Goal: Information Seeking & Learning: Learn about a topic

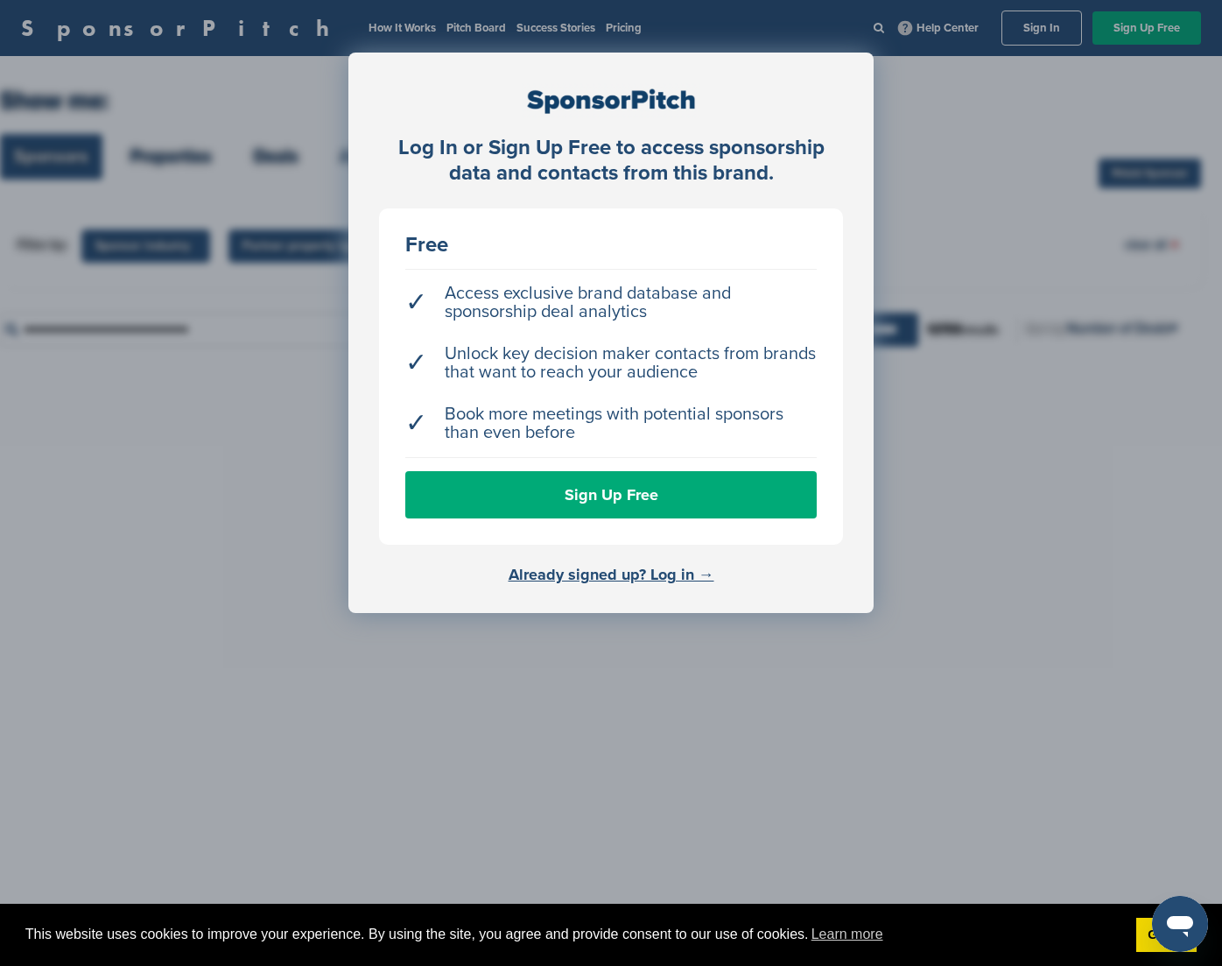
click at [447, 76] on div "Log In or Sign Up Free to access sponsorship data and contacts from this brand.…" at bounding box center [611, 333] width 525 height 560
click at [610, 568] on link "Already signed up? Log in →" at bounding box center [612, 574] width 206 height 19
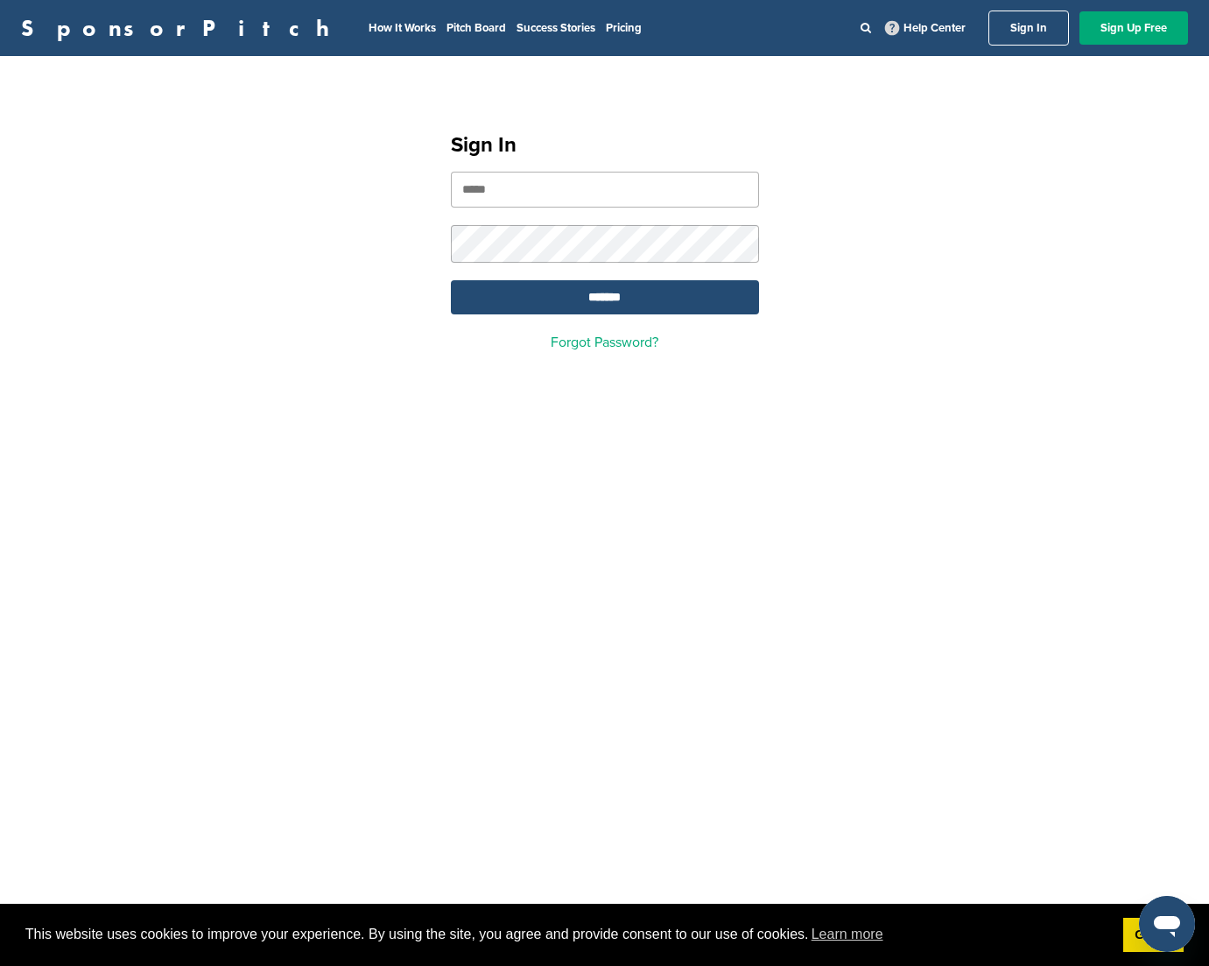
type input "**********"
click at [612, 295] on input "*******" at bounding box center [605, 297] width 308 height 34
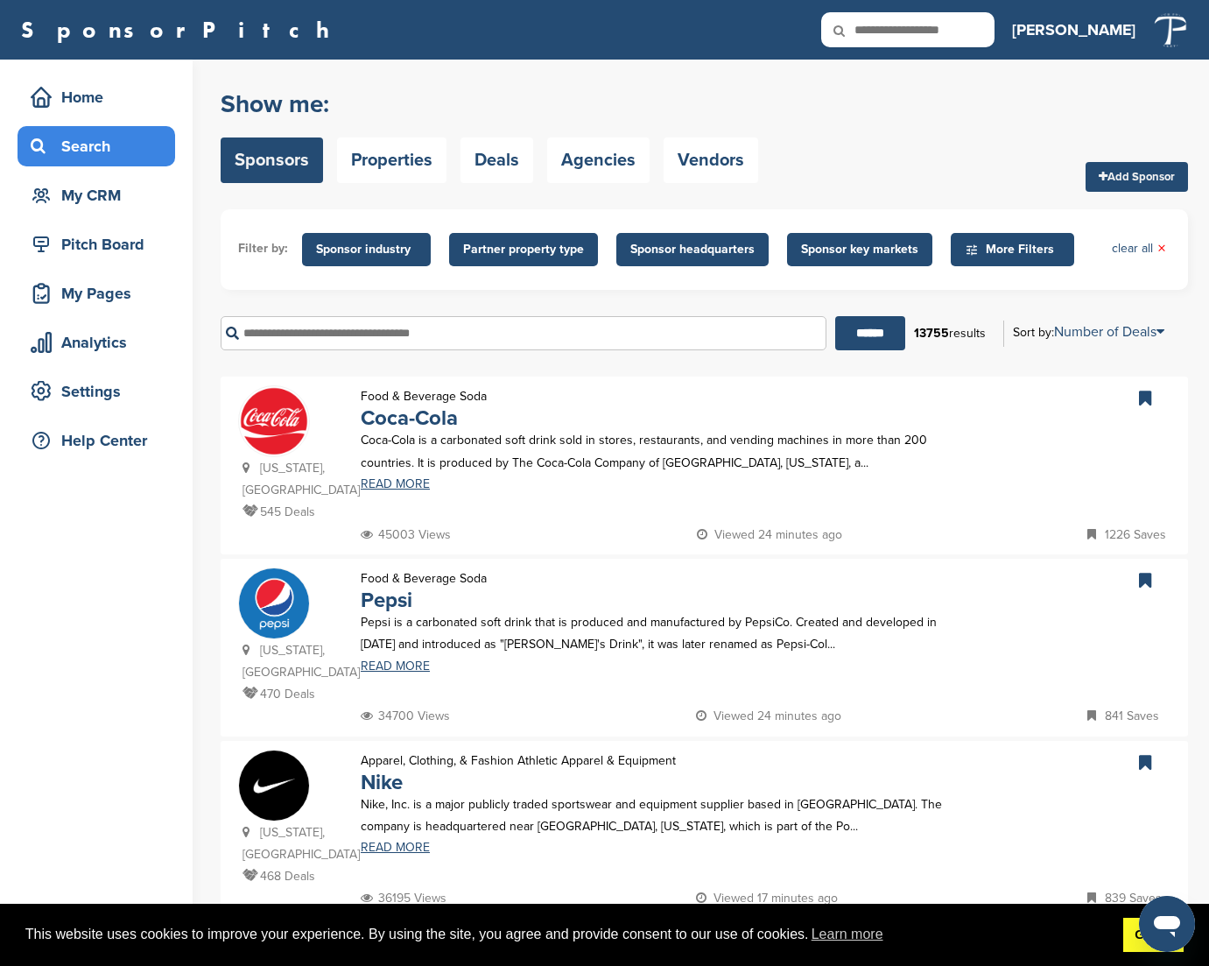
click at [1131, 936] on link "Got it!" at bounding box center [1153, 935] width 60 height 35
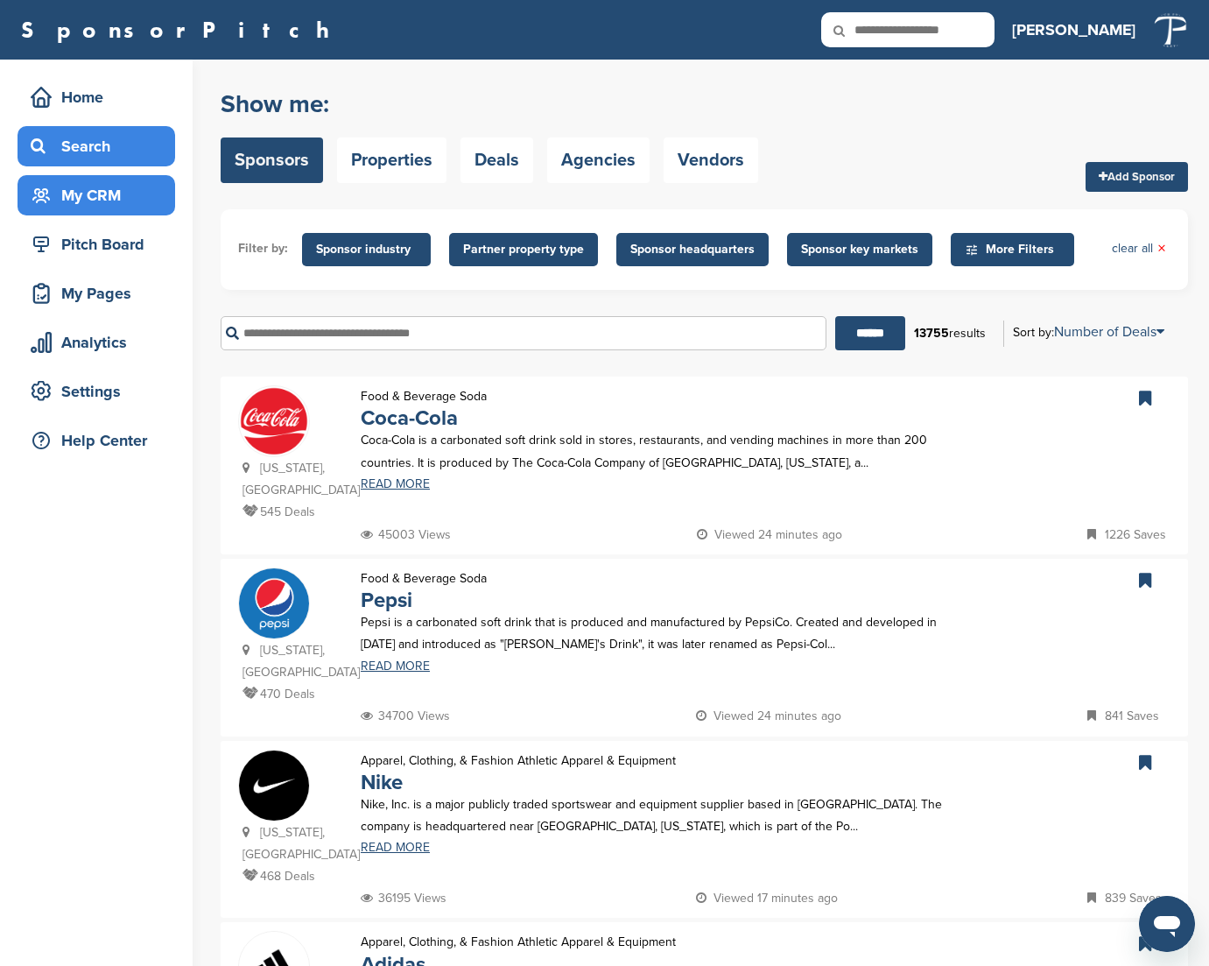
click at [91, 197] on div "My CRM" at bounding box center [100, 196] width 149 height 32
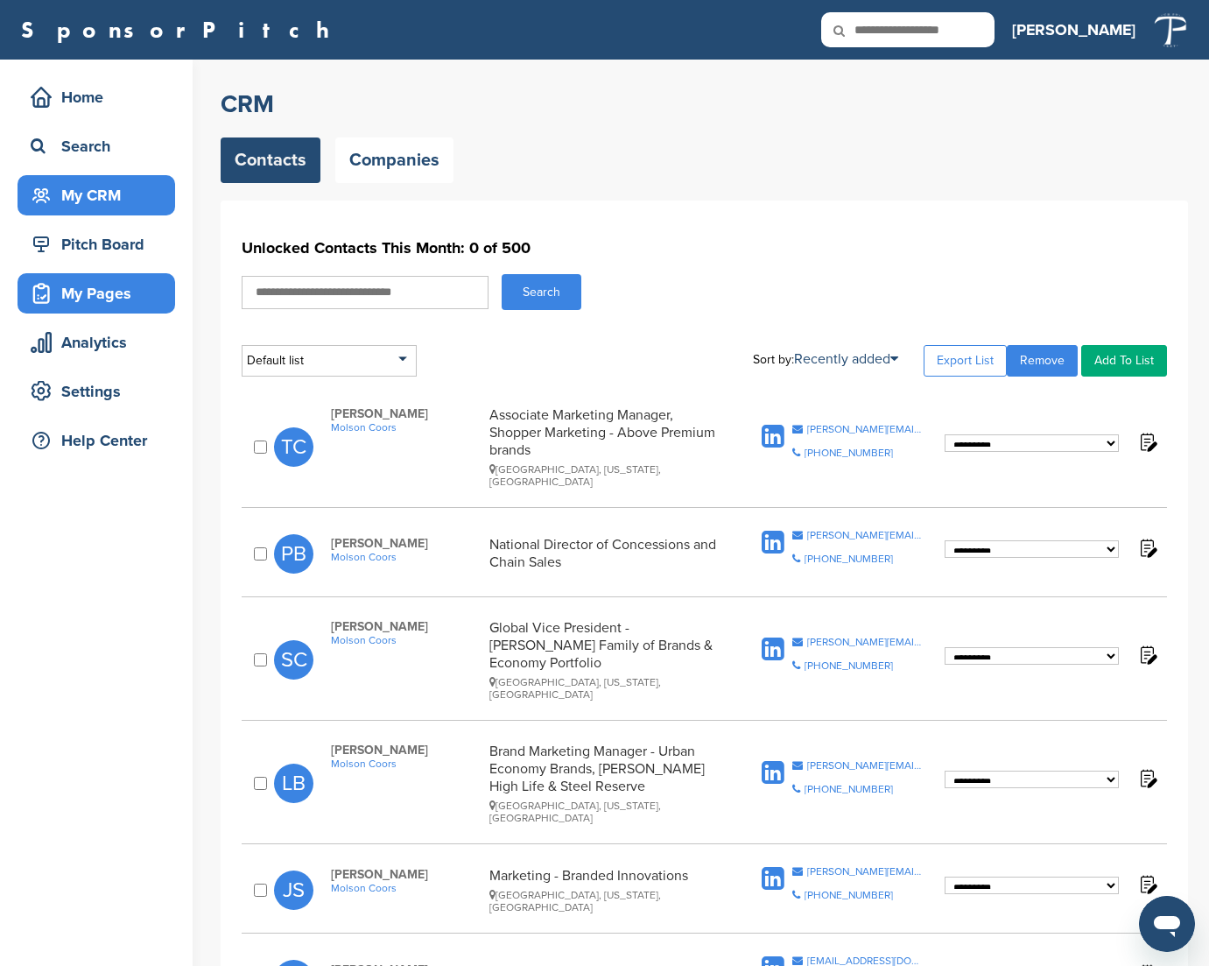
click at [88, 303] on div "My Pages" at bounding box center [100, 294] width 149 height 32
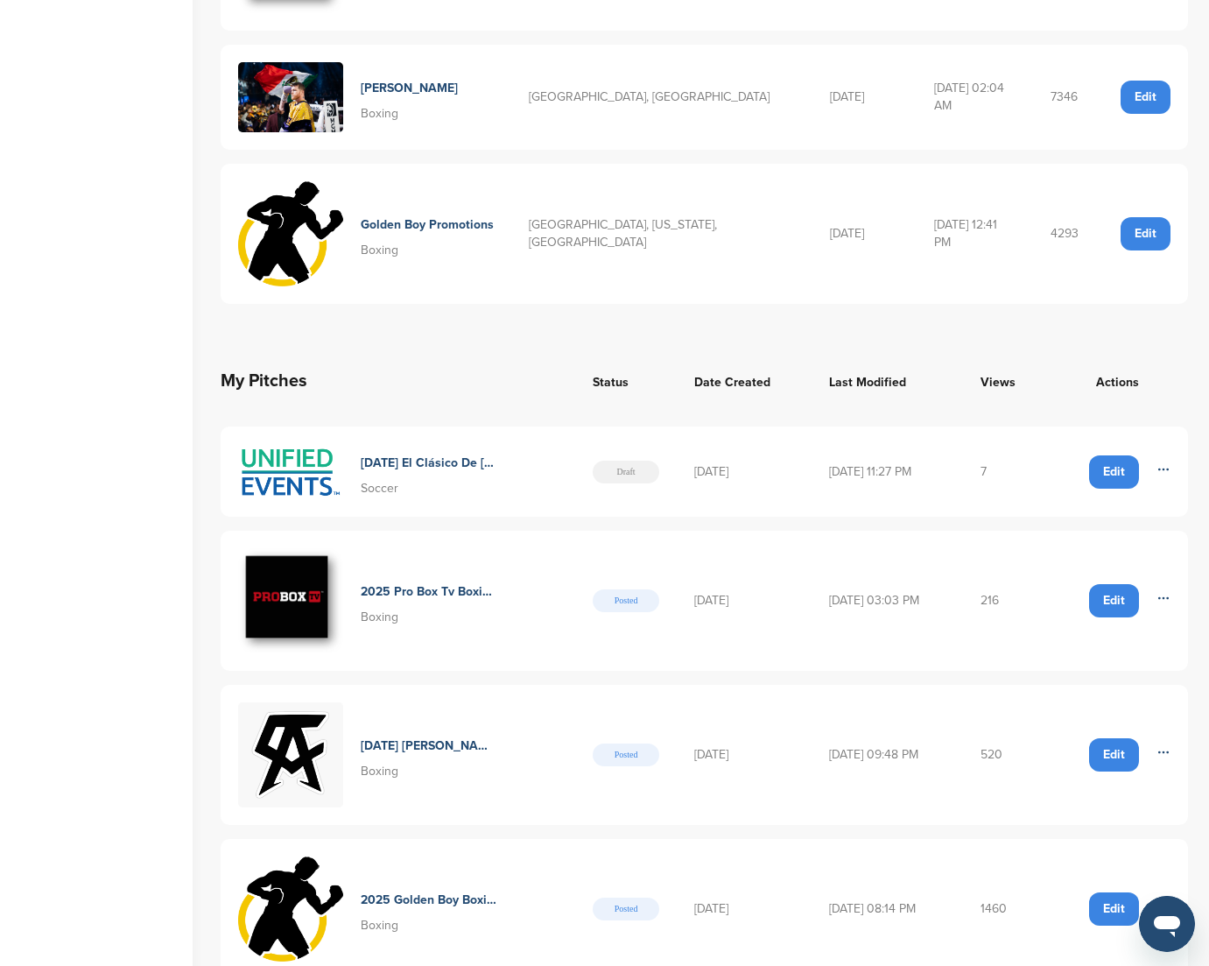
scroll to position [499, 0]
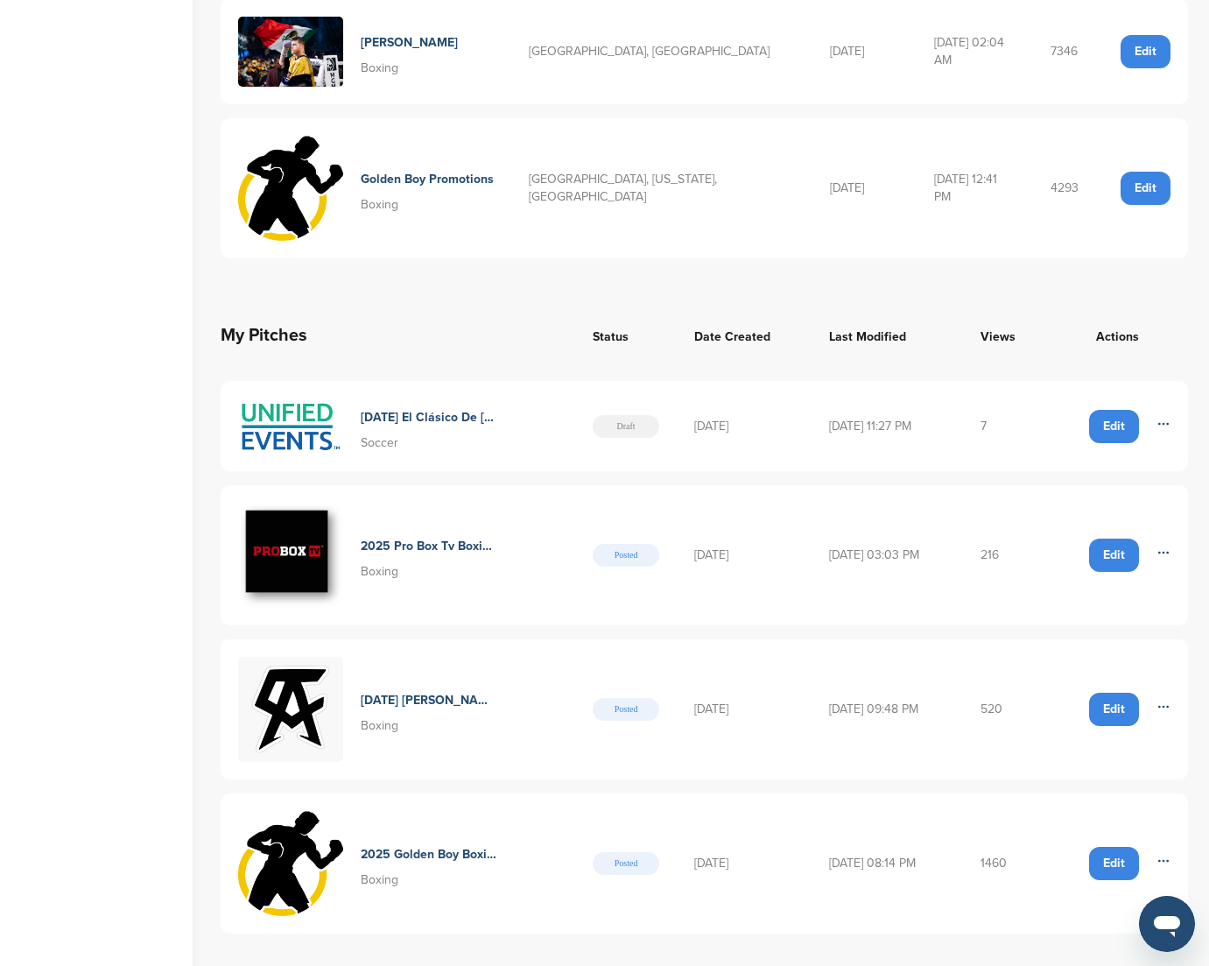
click at [1163, 417] on icon at bounding box center [1164, 424] width 14 height 14
click at [1144, 454] on span "Delete" at bounding box center [1132, 463] width 59 height 19
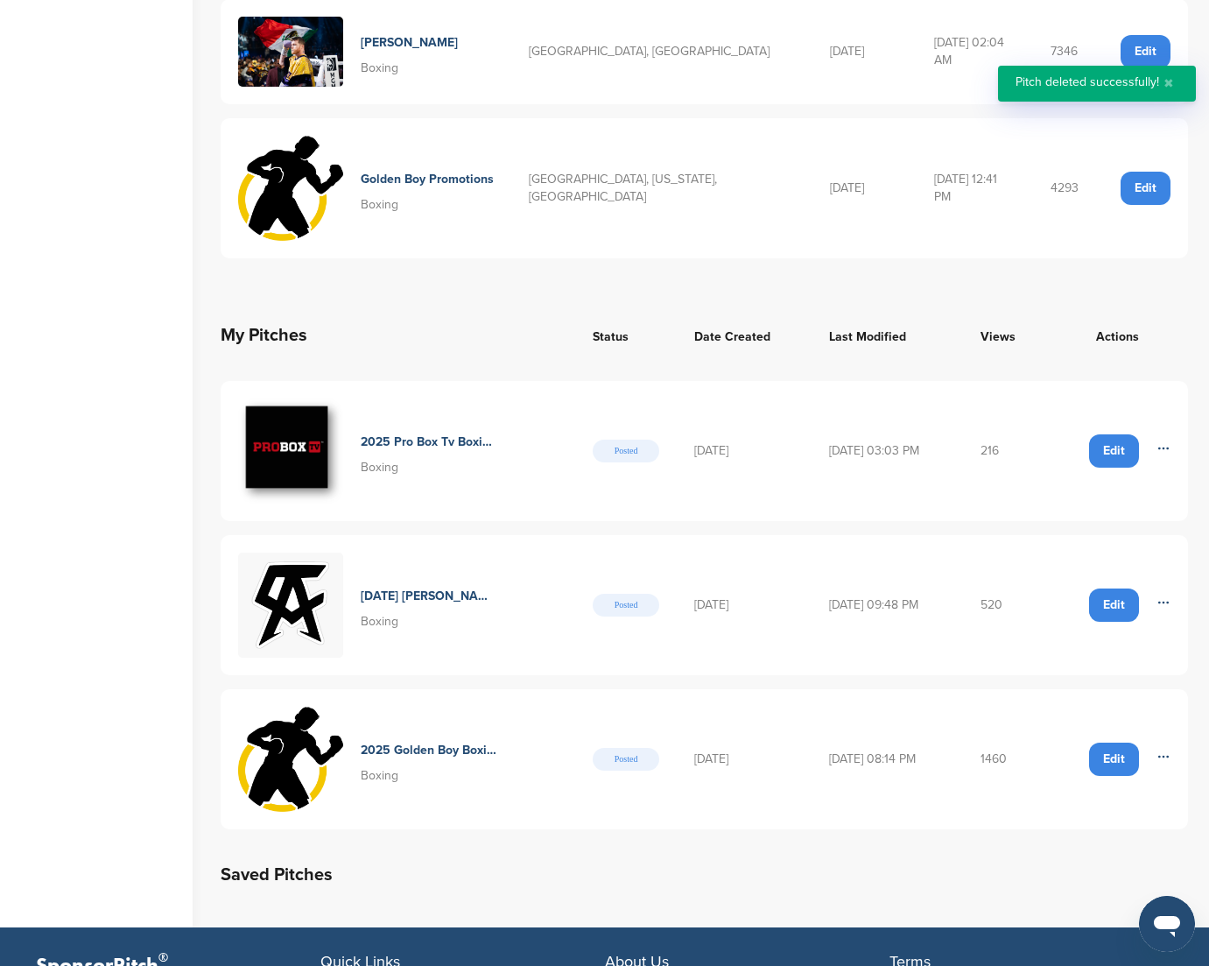
click at [1159, 595] on icon at bounding box center [1164, 602] width 14 height 14
click at [1139, 632] on span "Delete" at bounding box center [1132, 641] width 59 height 19
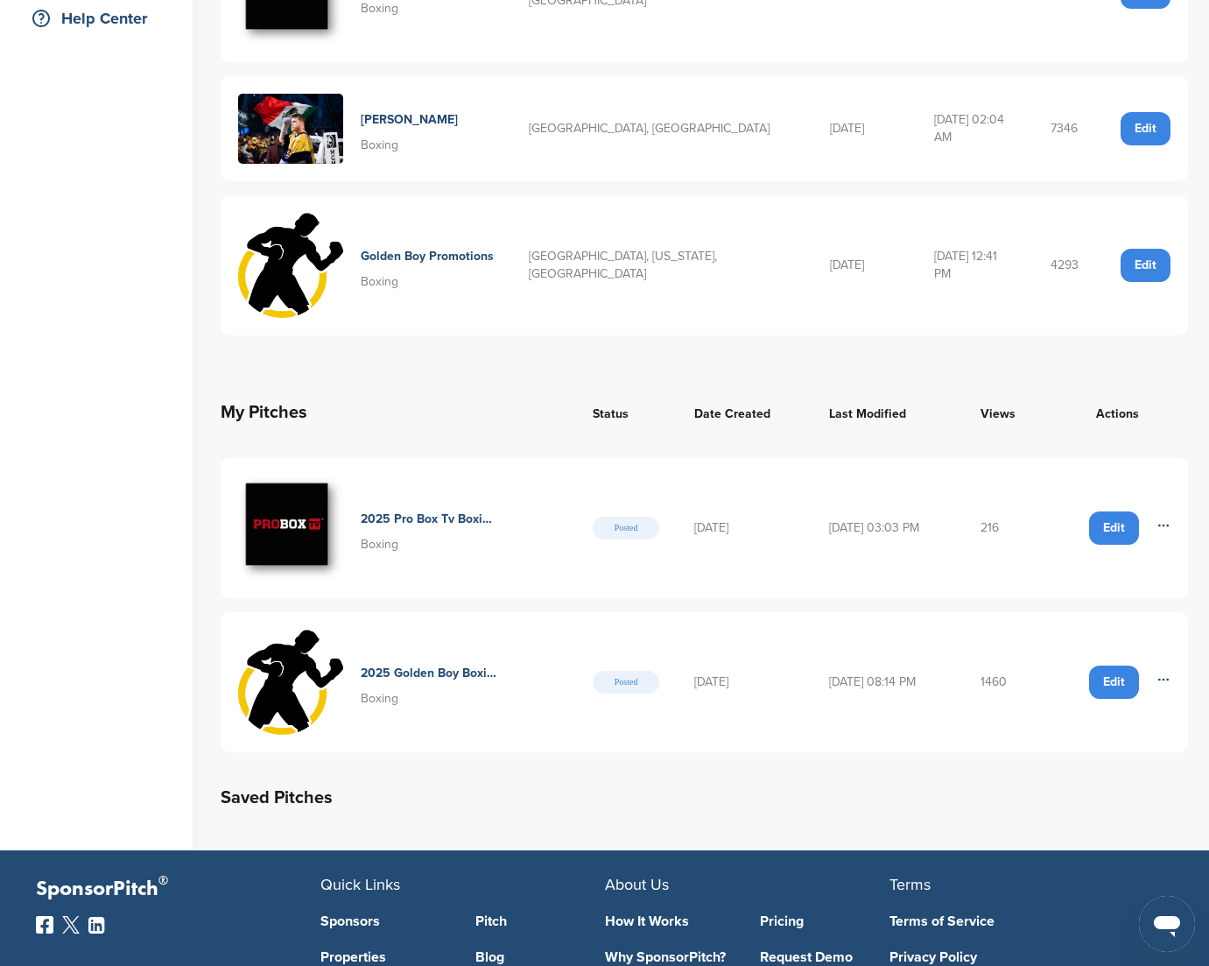
scroll to position [433, 0]
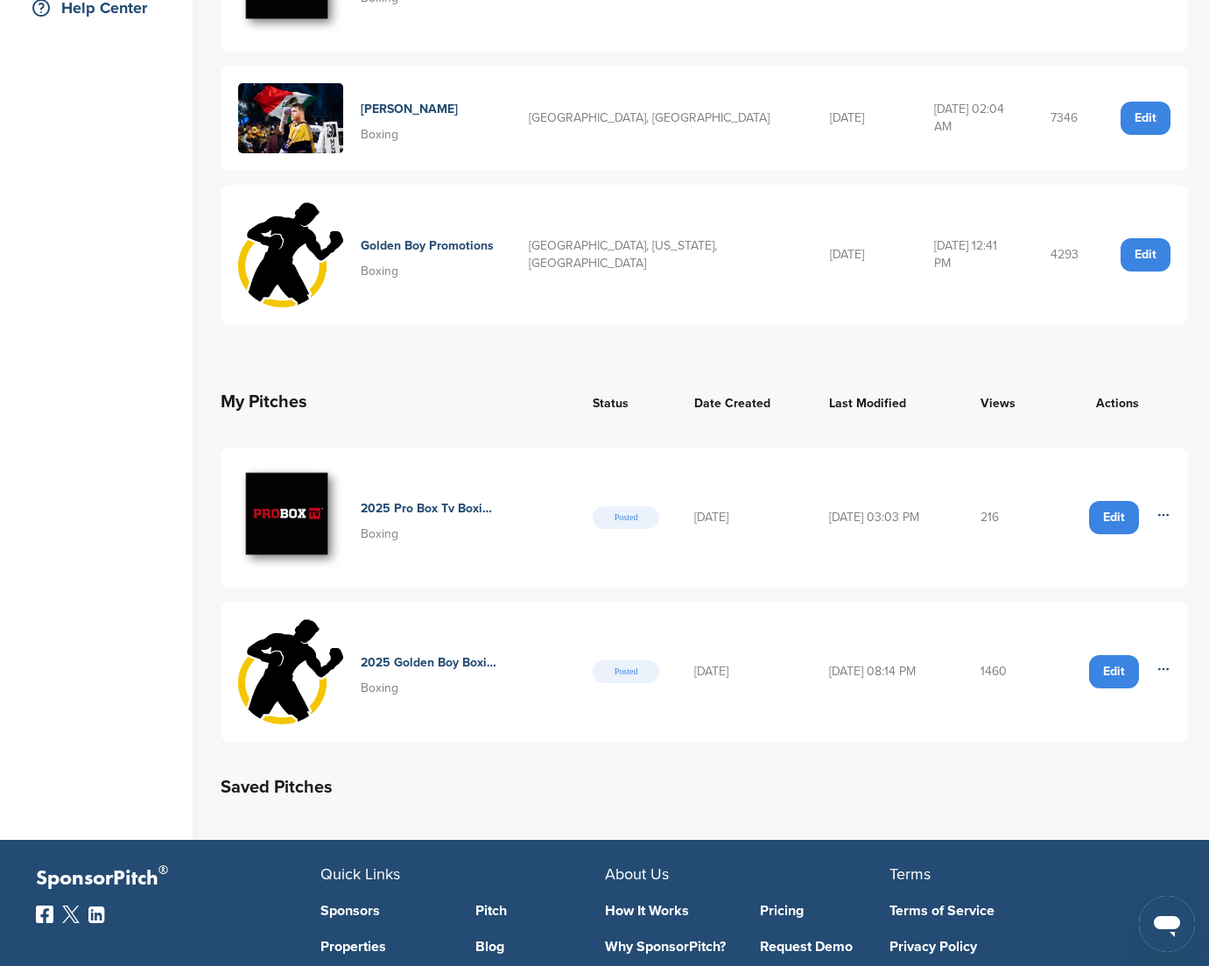
click at [1166, 662] on icon at bounding box center [1164, 669] width 14 height 14
click at [1135, 699] on span "Delete" at bounding box center [1132, 708] width 59 height 19
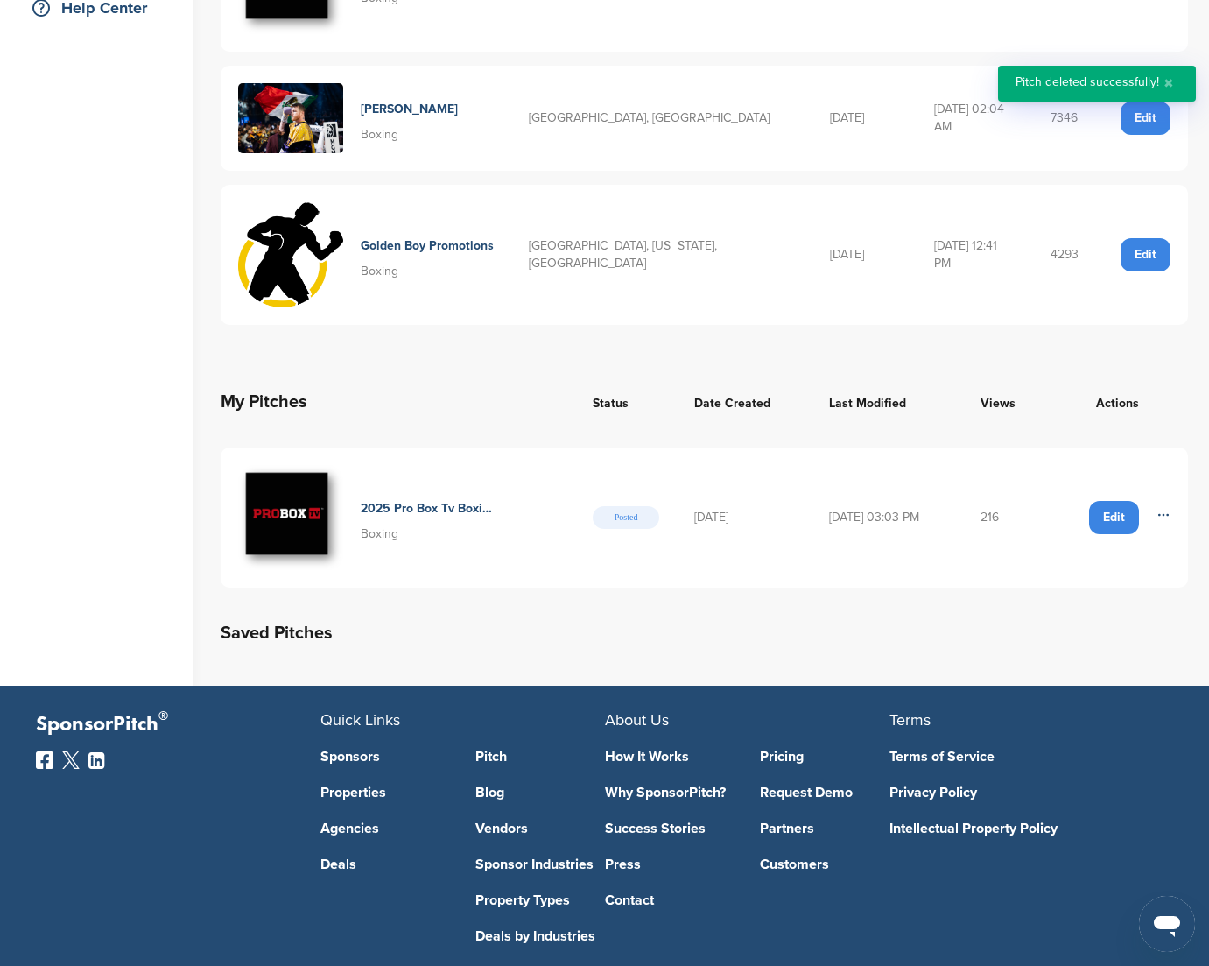
click at [1165, 508] on icon at bounding box center [1164, 515] width 14 height 14
click at [1135, 545] on span "Delete" at bounding box center [1132, 554] width 59 height 19
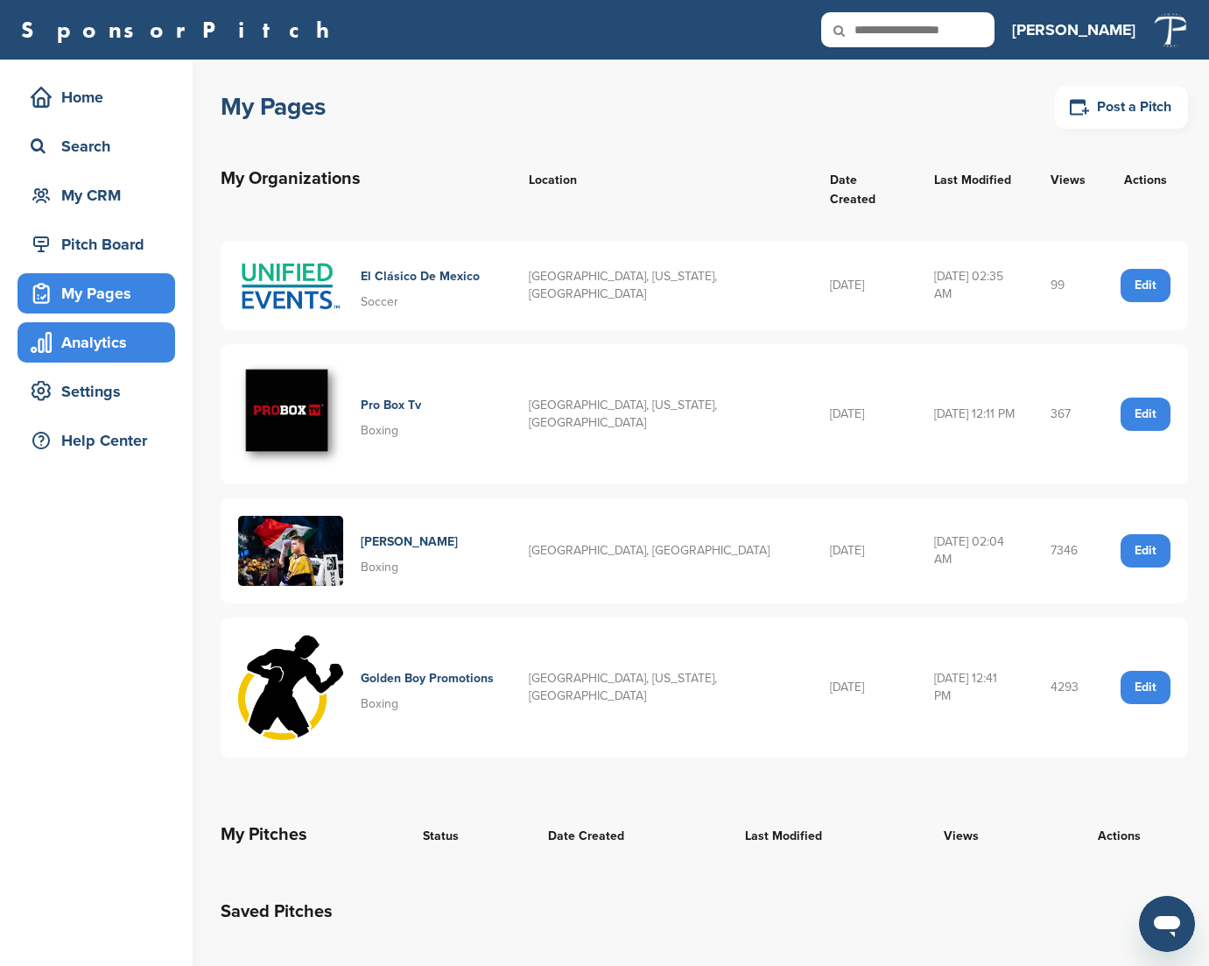
scroll to position [0, 0]
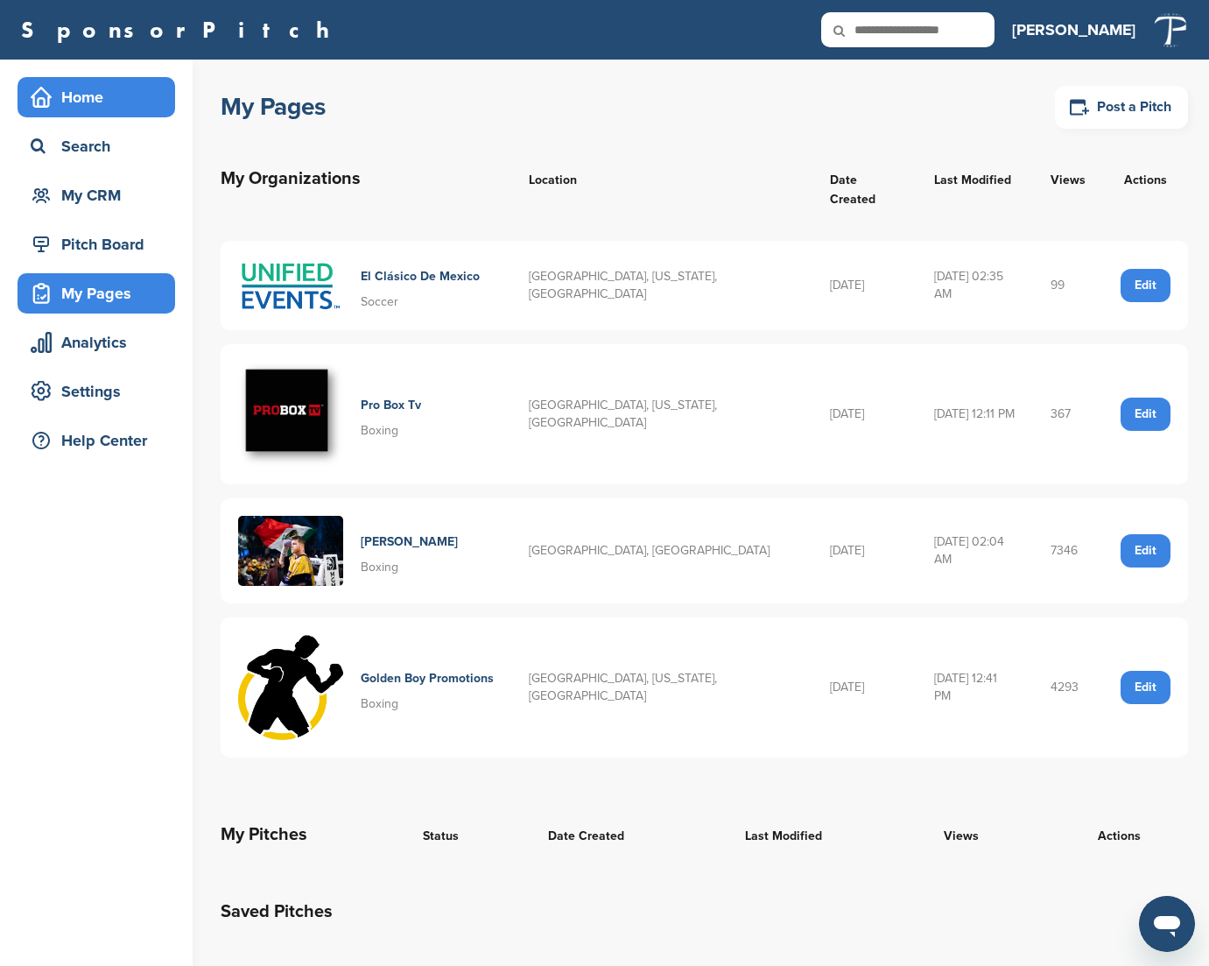
click at [87, 102] on div "Home" at bounding box center [100, 97] width 149 height 32
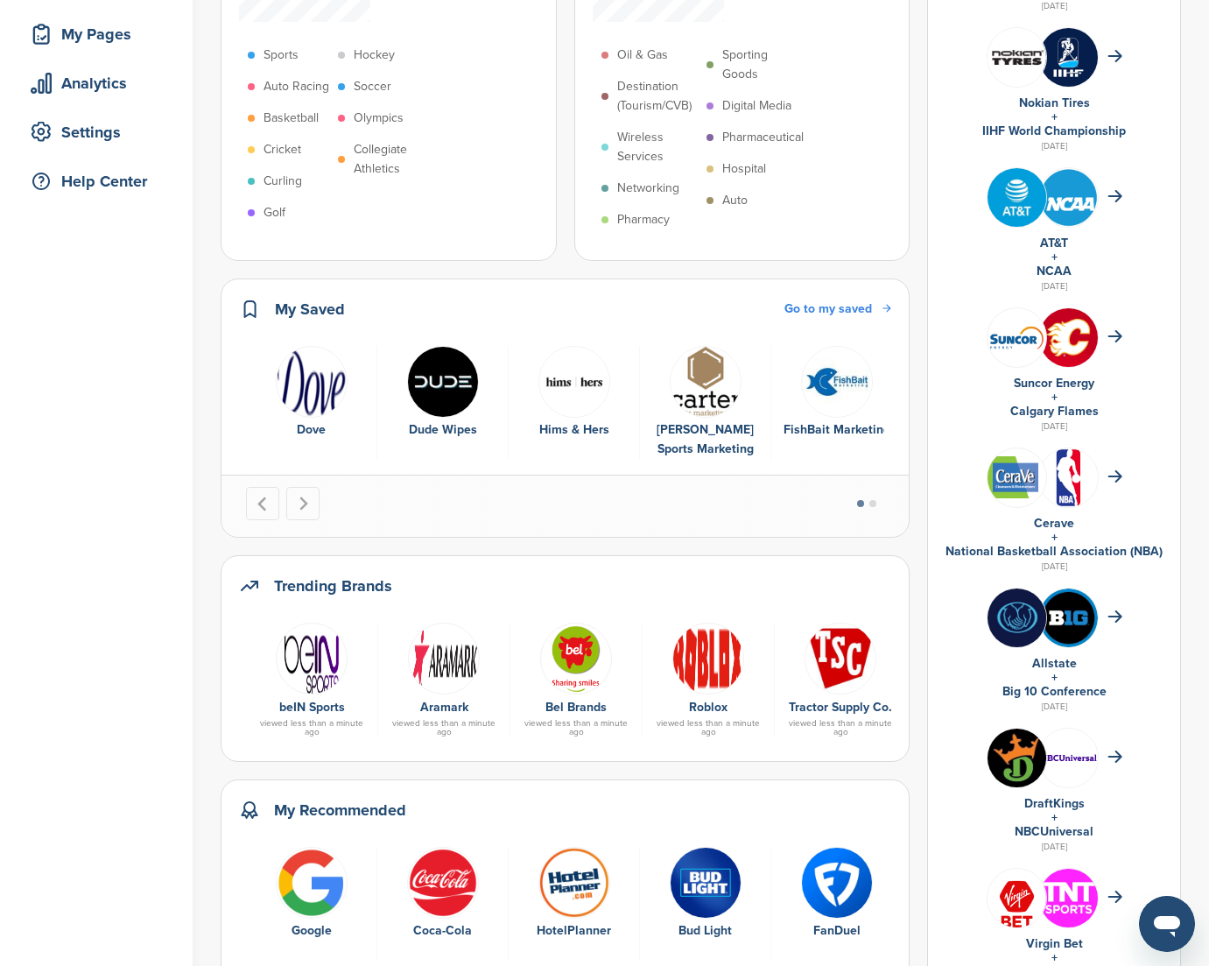
scroll to position [277, 0]
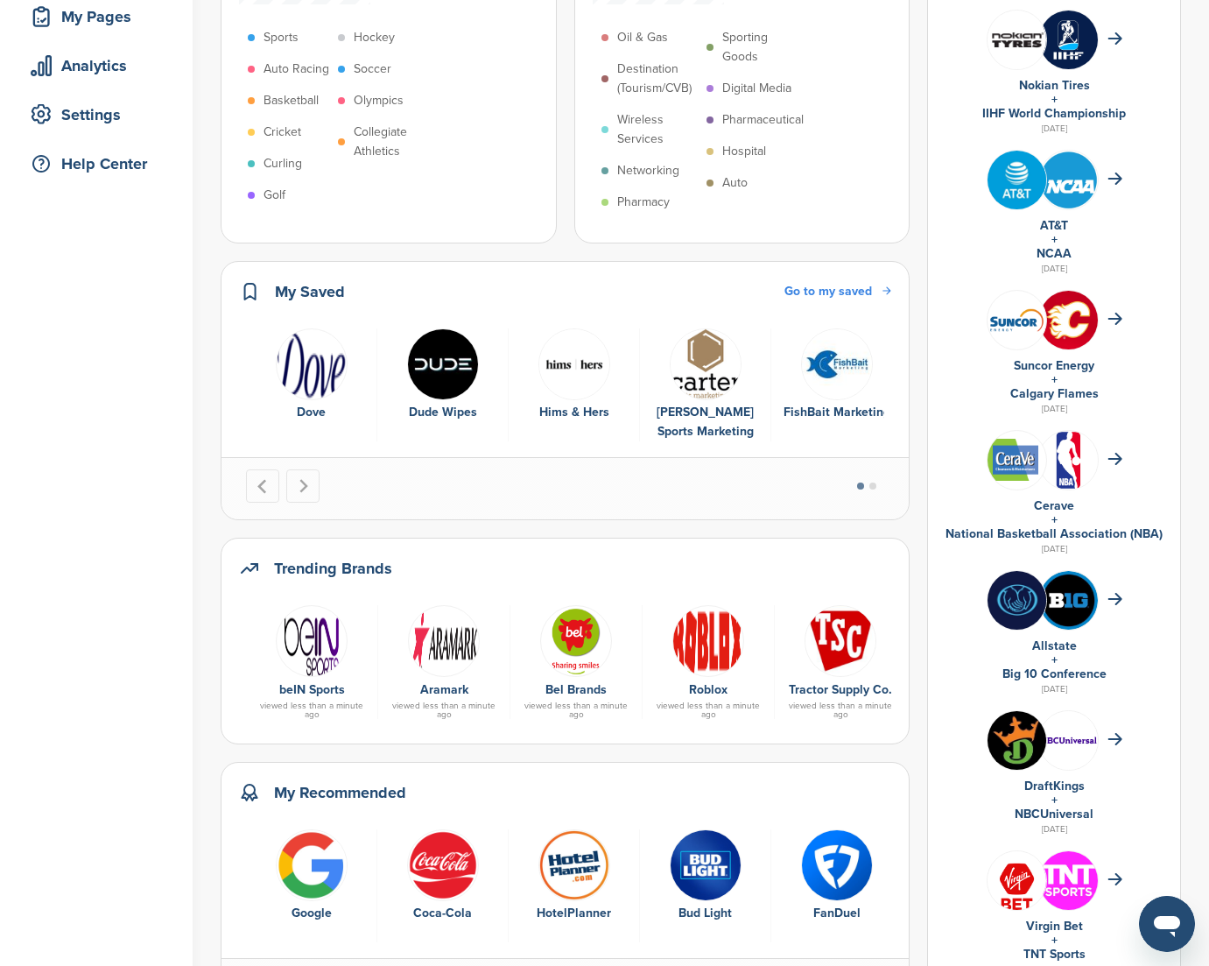
click at [460, 829] on img "2 of 40" at bounding box center [443, 865] width 72 height 72
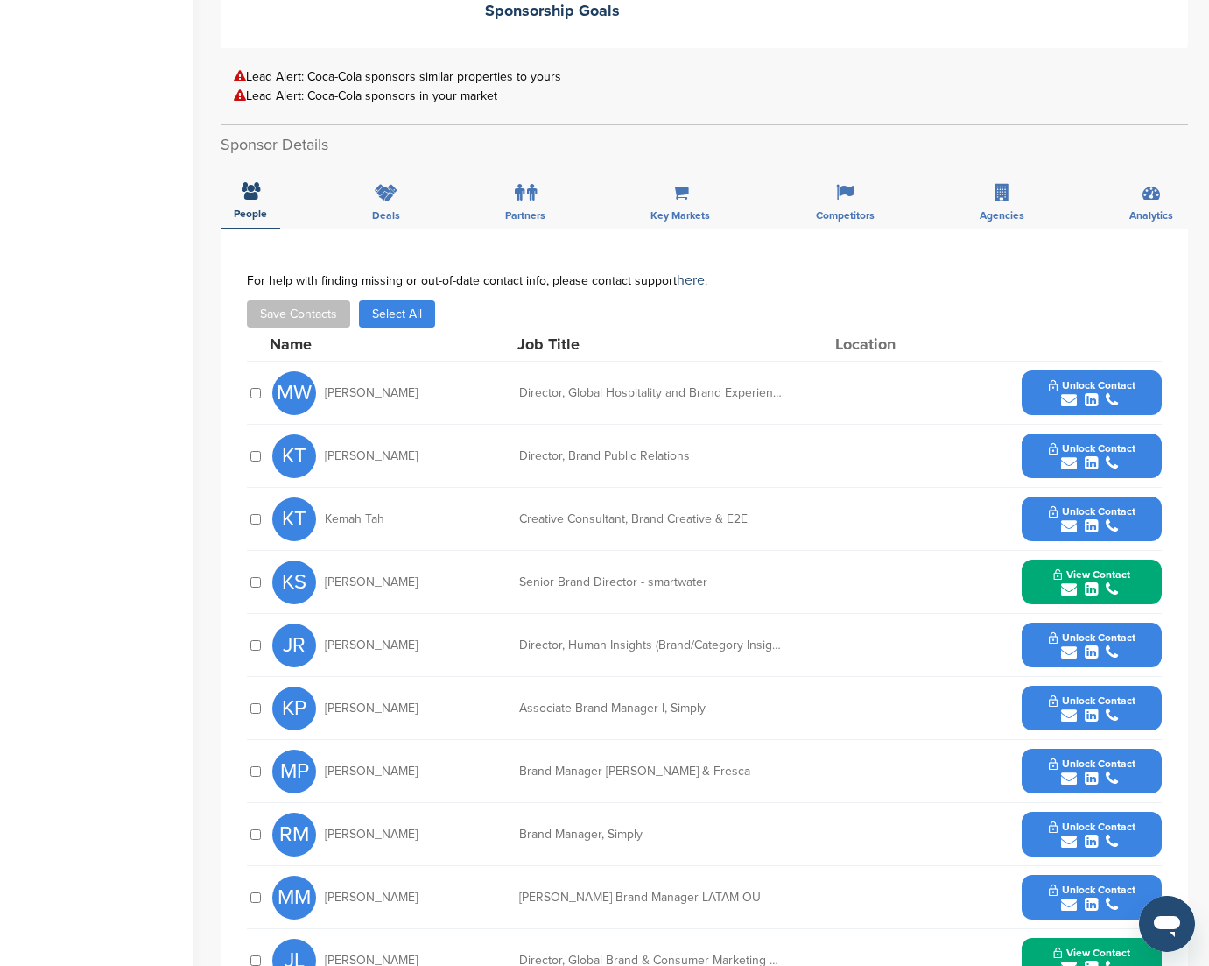
scroll to position [491, 0]
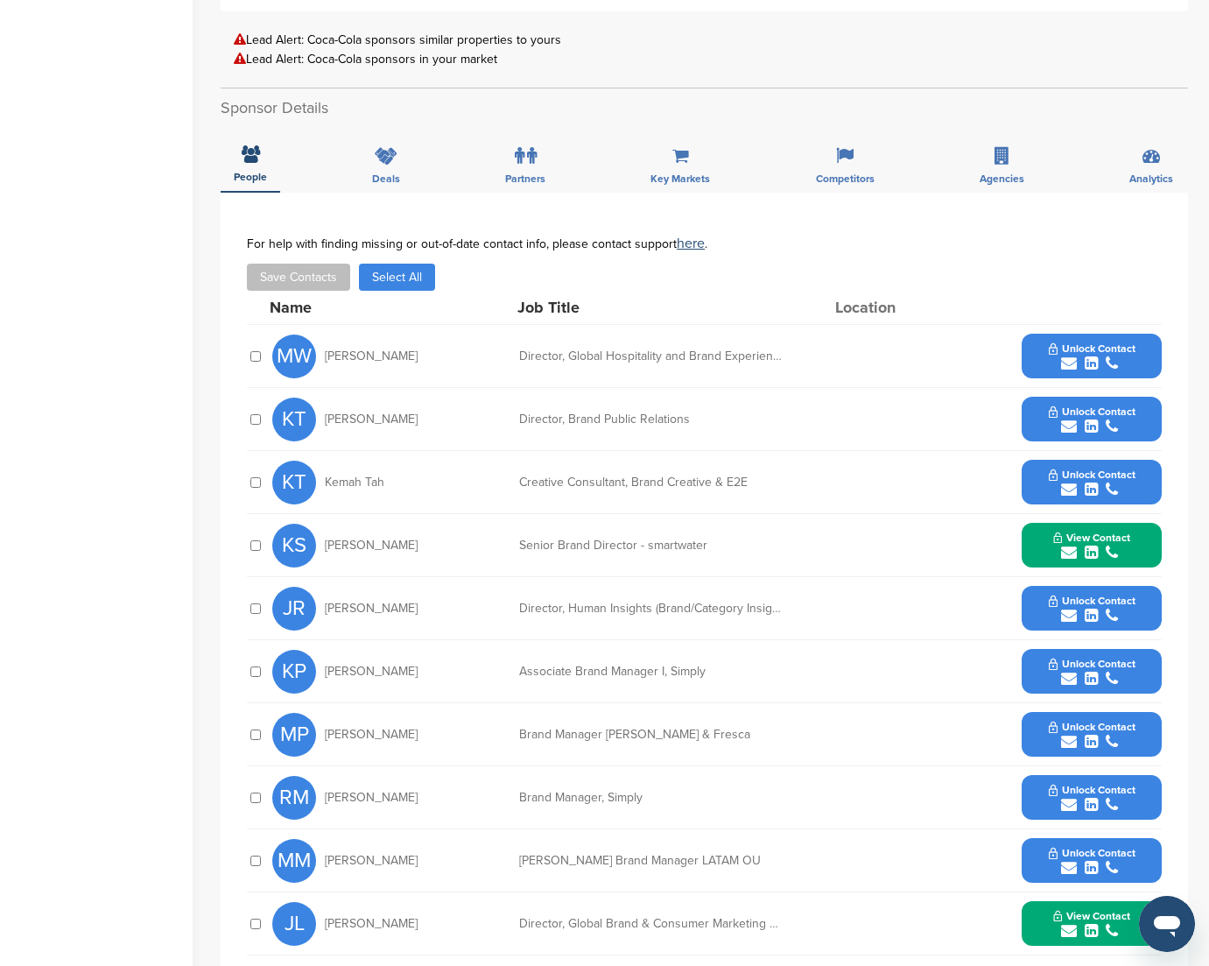
click at [1144, 354] on button "Unlock Contact" at bounding box center [1092, 356] width 129 height 53
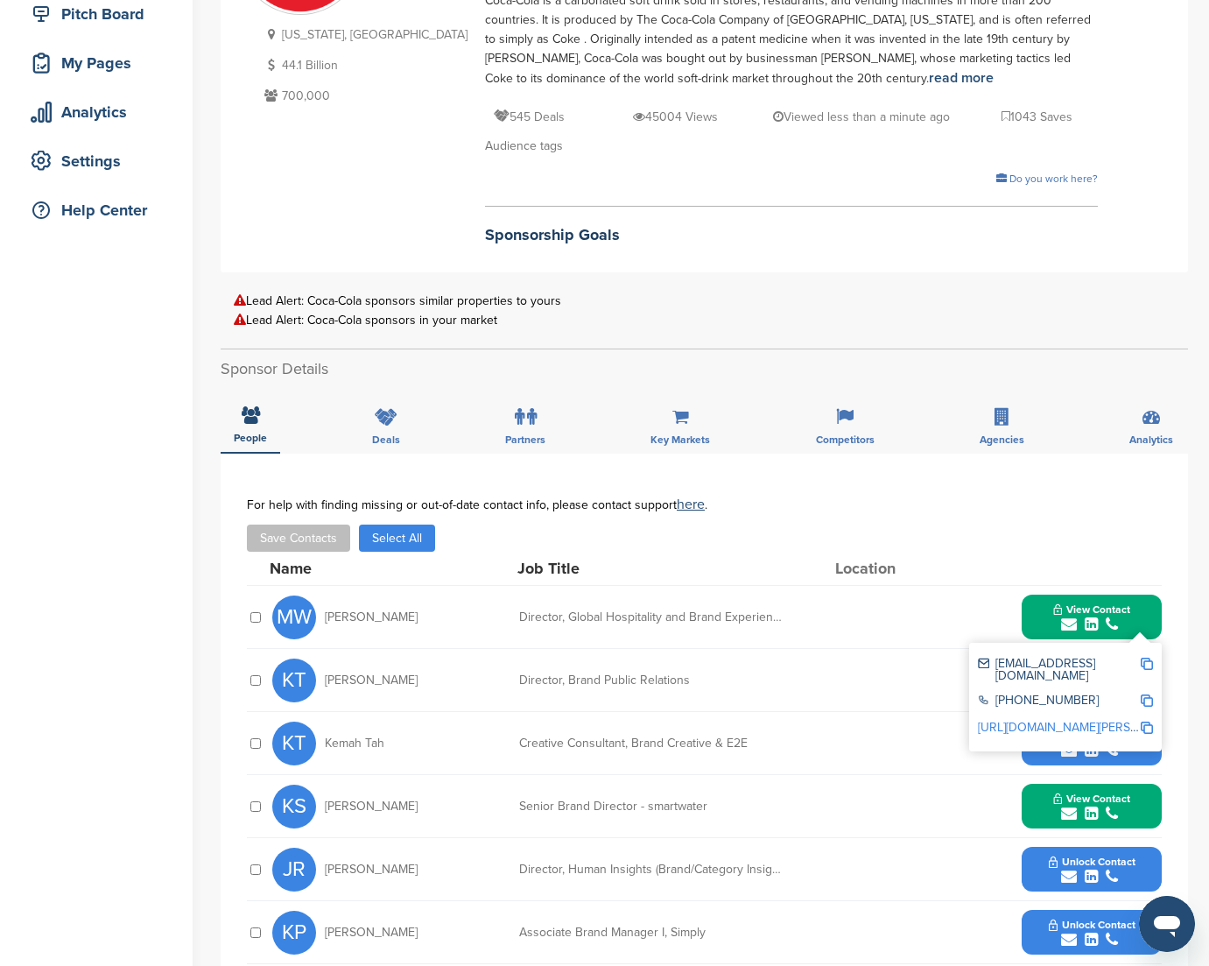
scroll to position [229, 0]
click at [1101, 286] on div "Georgia, USA 44.1 Billion 700,000 Coca-Cola Industry Food & Beverage Soda Coca-…" at bounding box center [705, 644] width 968 height 1523
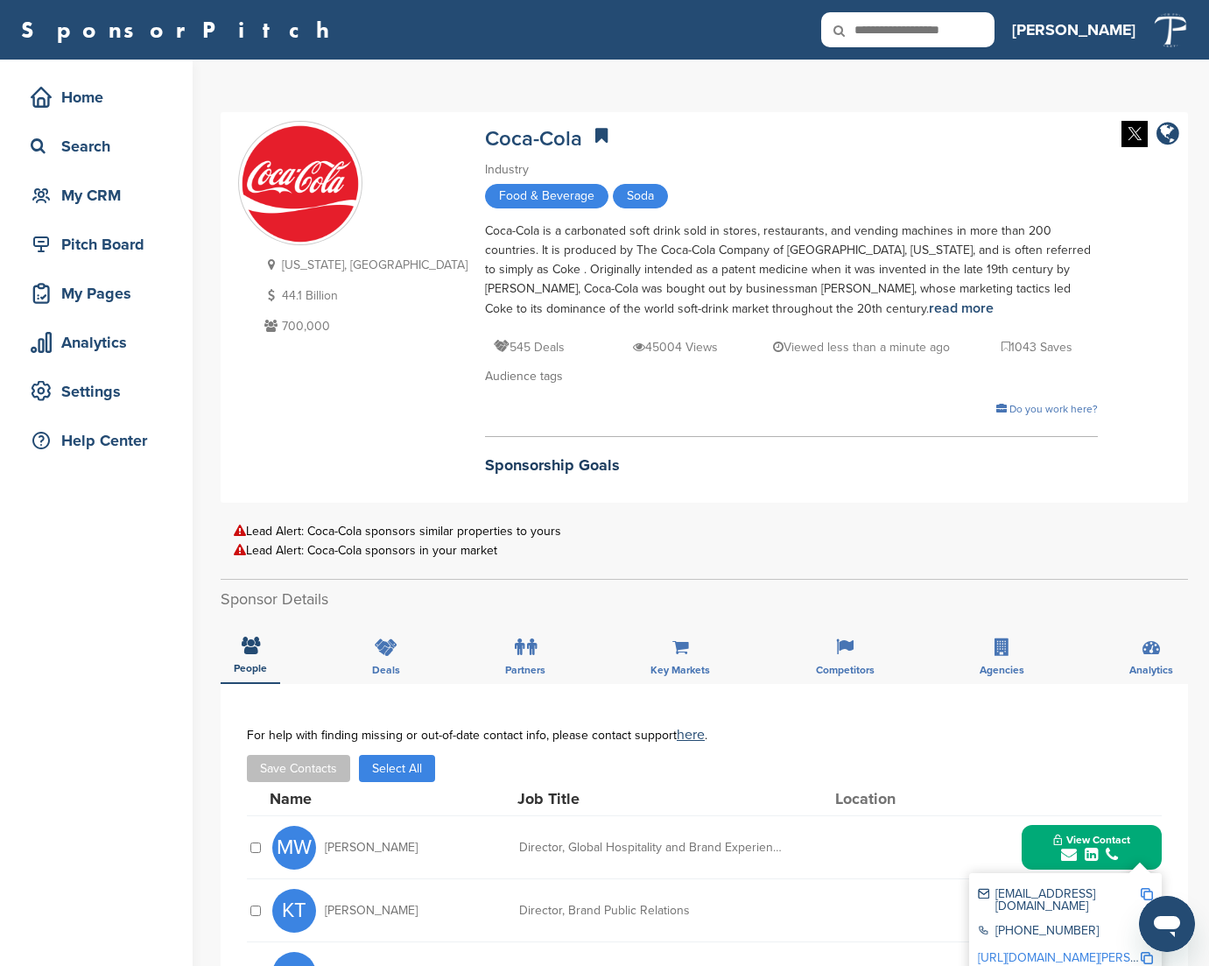
scroll to position [0, 0]
click at [881, 30] on icon at bounding box center [851, 30] width 60 height 37
click at [881, 28] on icon at bounding box center [851, 30] width 60 height 37
click at [881, 29] on icon at bounding box center [851, 30] width 60 height 37
click at [881, 28] on icon at bounding box center [851, 30] width 60 height 37
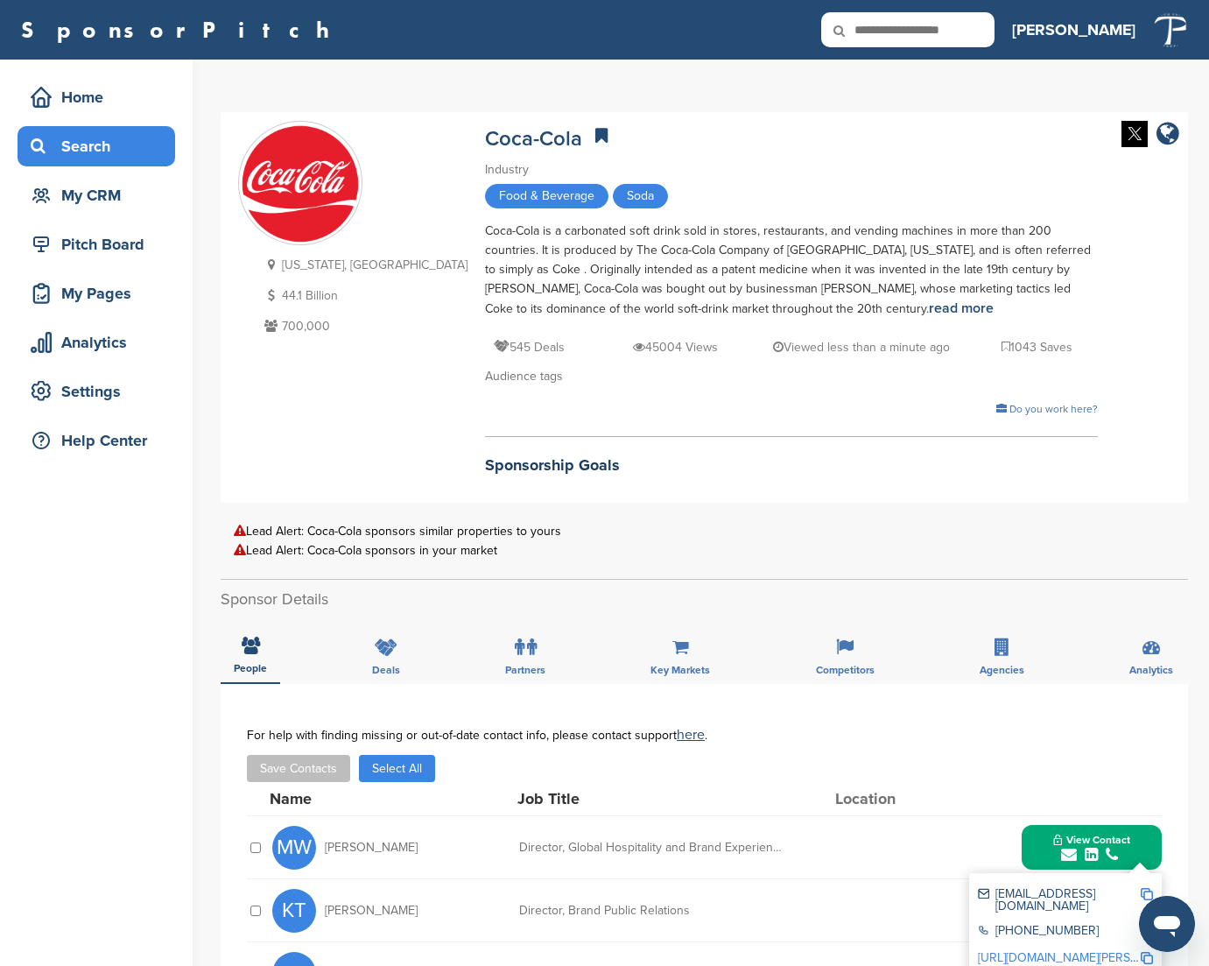
click at [126, 145] on div "Search" at bounding box center [100, 146] width 149 height 32
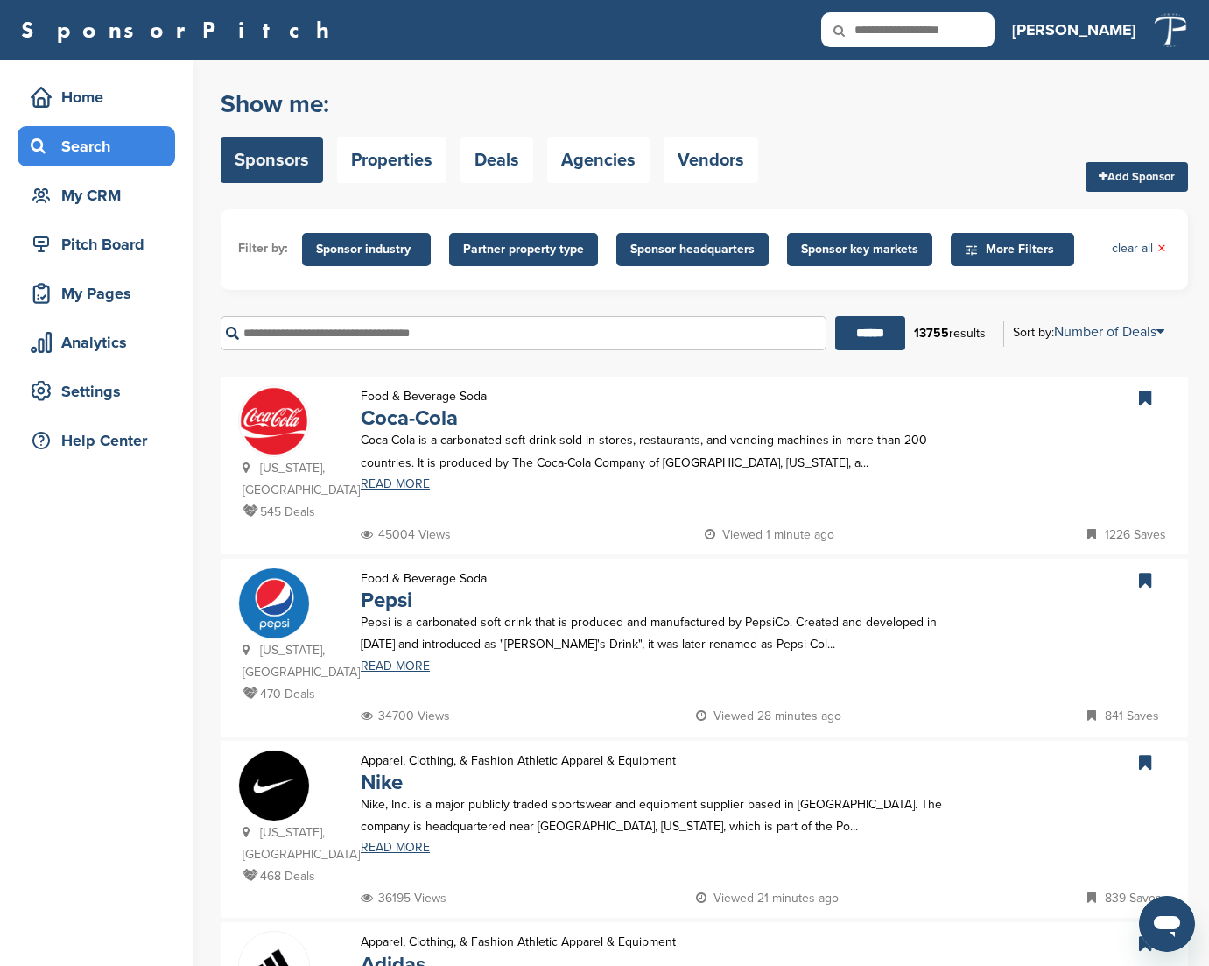
drag, startPoint x: 319, startPoint y: 318, endPoint x: 313, endPoint y: 331, distance: 14.5
click at [318, 320] on input "text" at bounding box center [524, 333] width 606 height 34
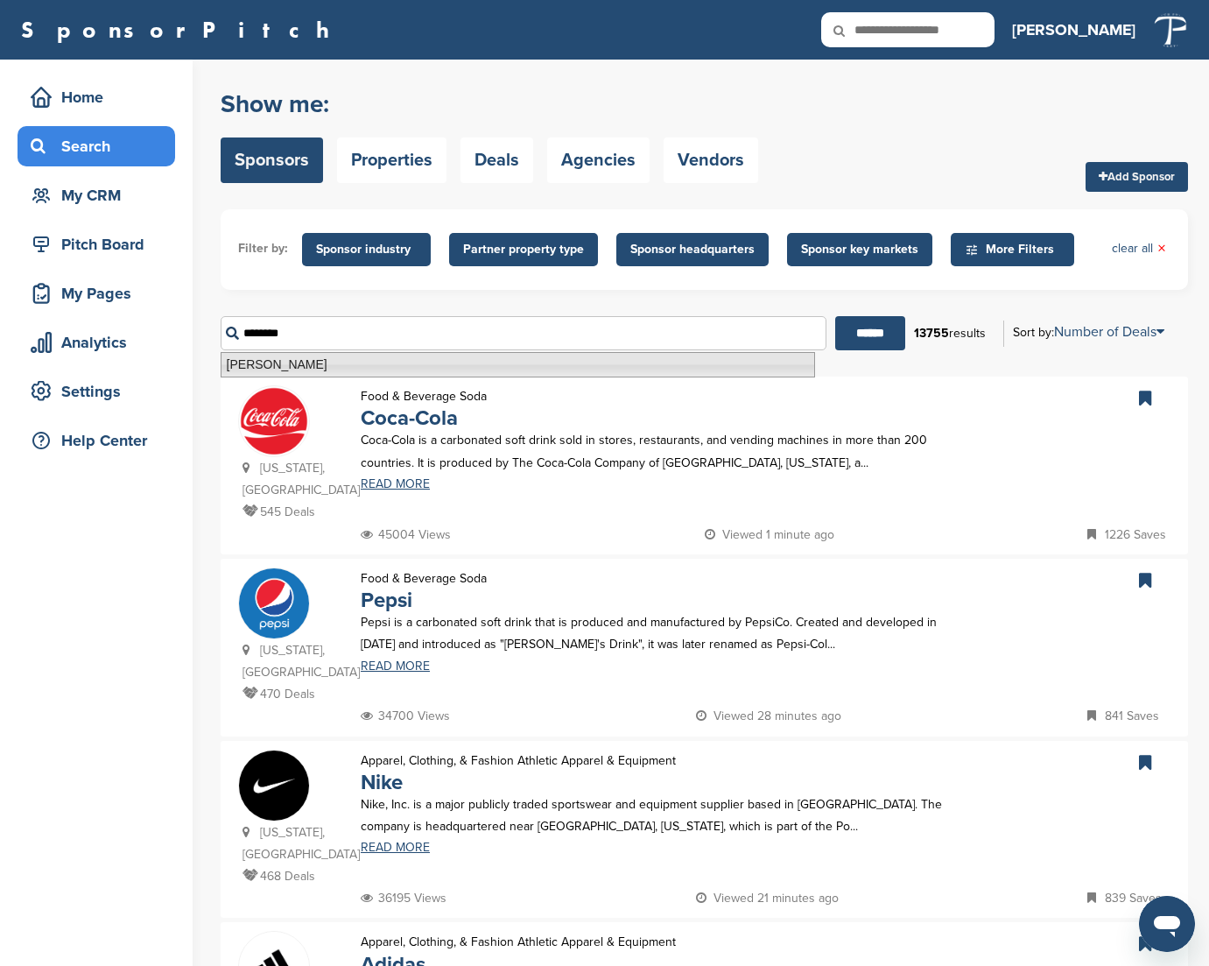
drag, startPoint x: 285, startPoint y: 368, endPoint x: 252, endPoint y: 370, distance: 33.4
click at [252, 370] on li "[PERSON_NAME]y" at bounding box center [518, 364] width 595 height 25
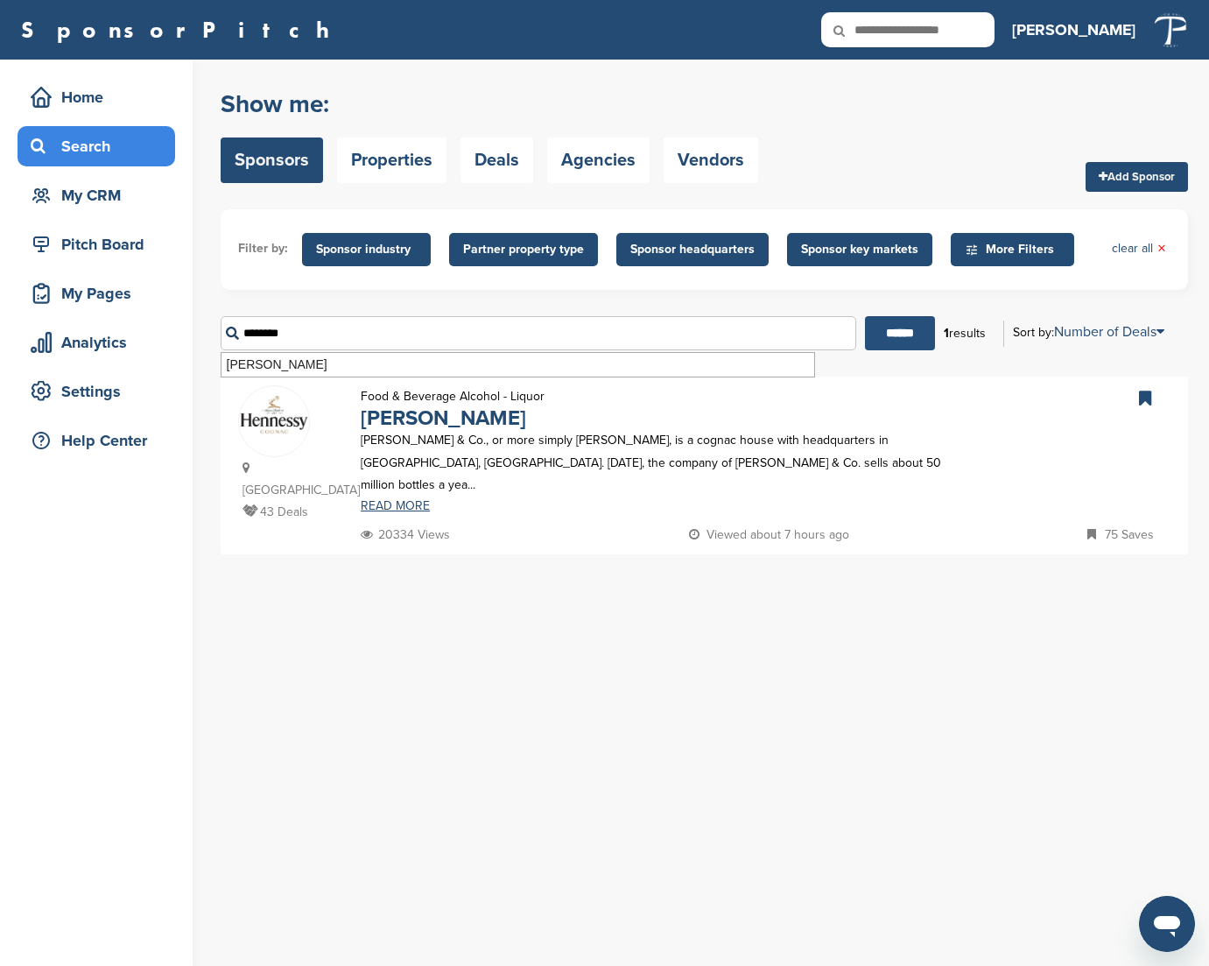
type input "********"
click at [895, 340] on input "******" at bounding box center [900, 333] width 70 height 34
click at [913, 328] on input "******" at bounding box center [900, 333] width 70 height 34
click at [420, 420] on link "Hennessy" at bounding box center [444, 417] width 166 height 25
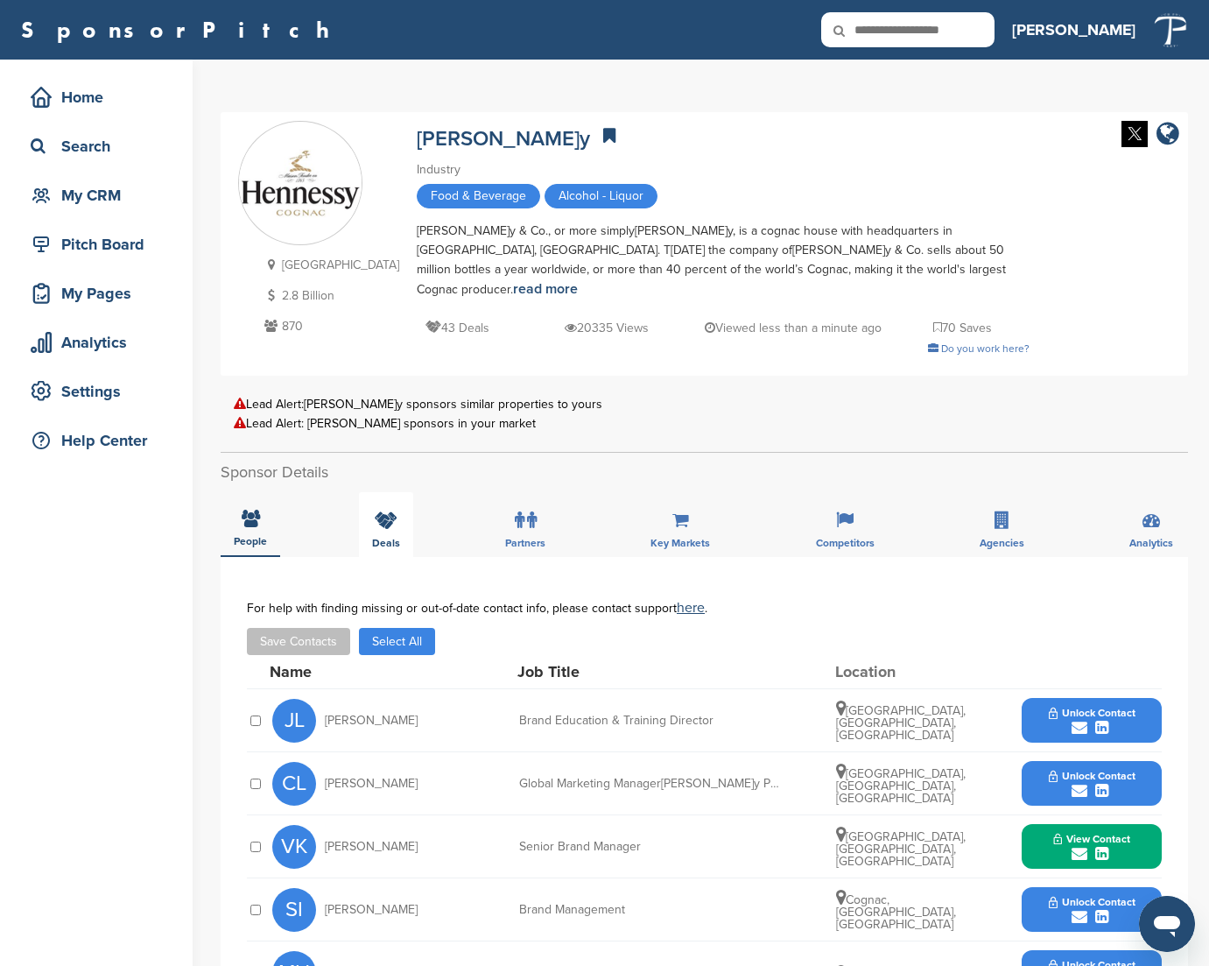
click at [396, 512] on div "Deals" at bounding box center [386, 524] width 54 height 65
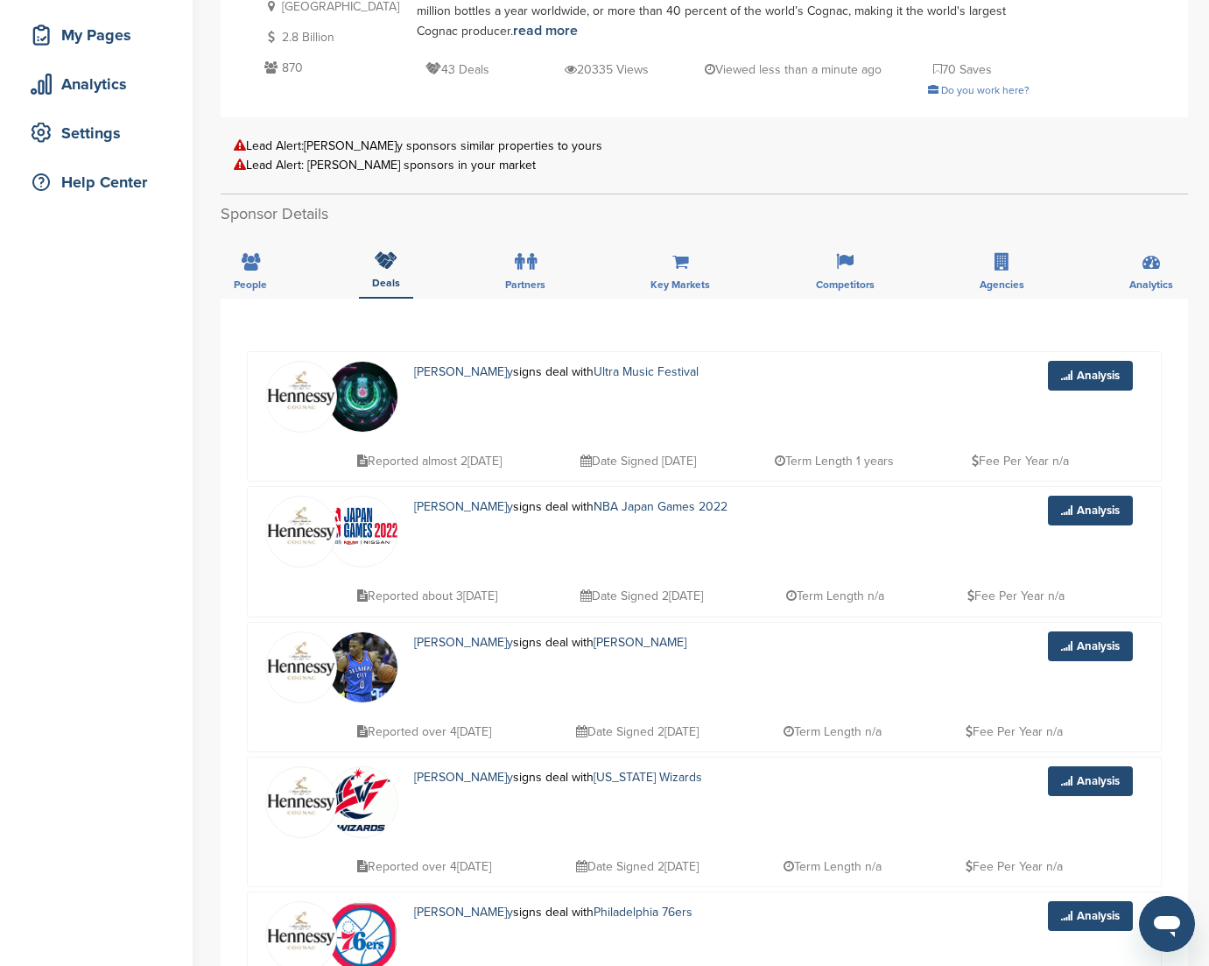
scroll to position [271, 0]
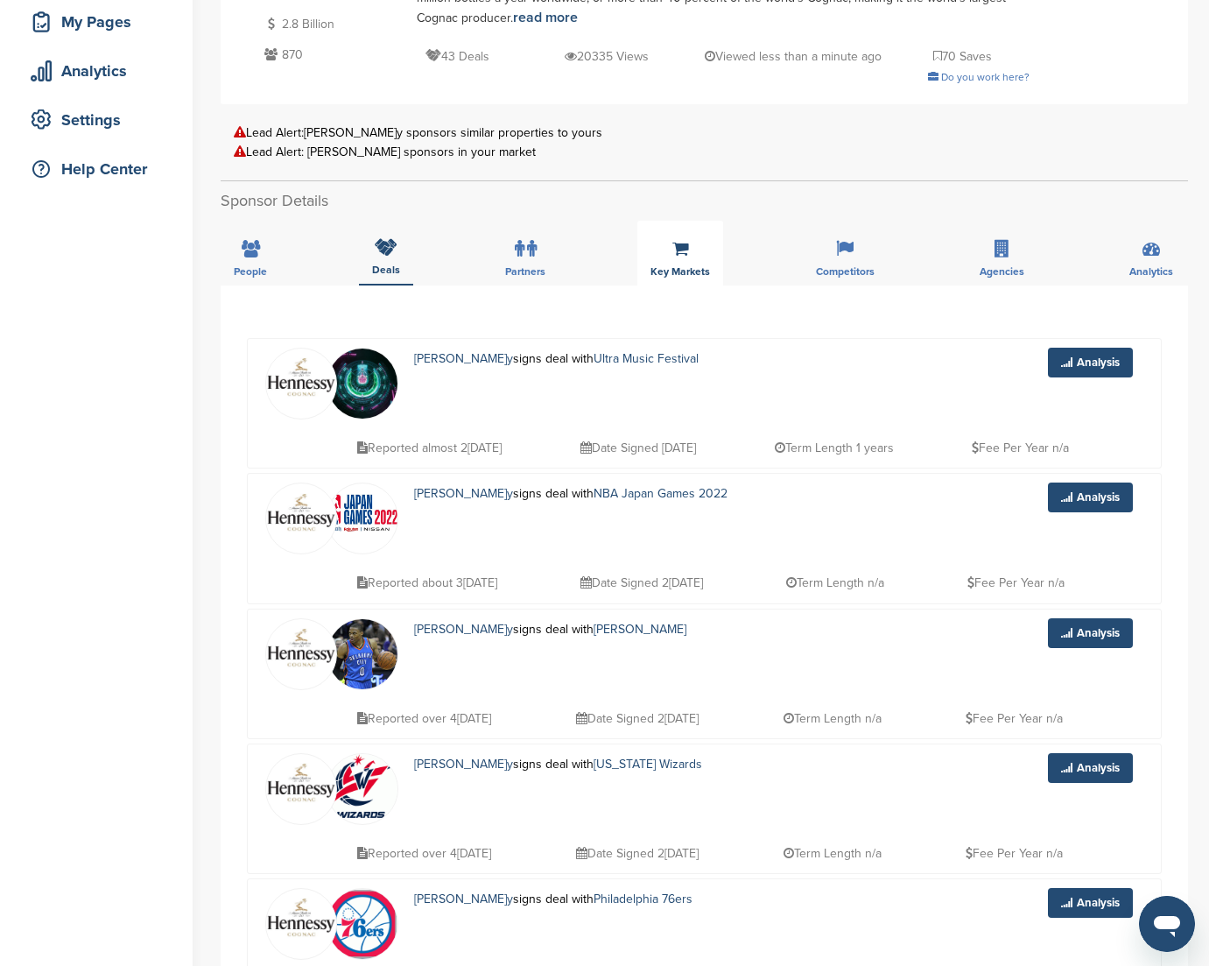
click at [685, 266] on span "Key Markets" at bounding box center [681, 271] width 60 height 11
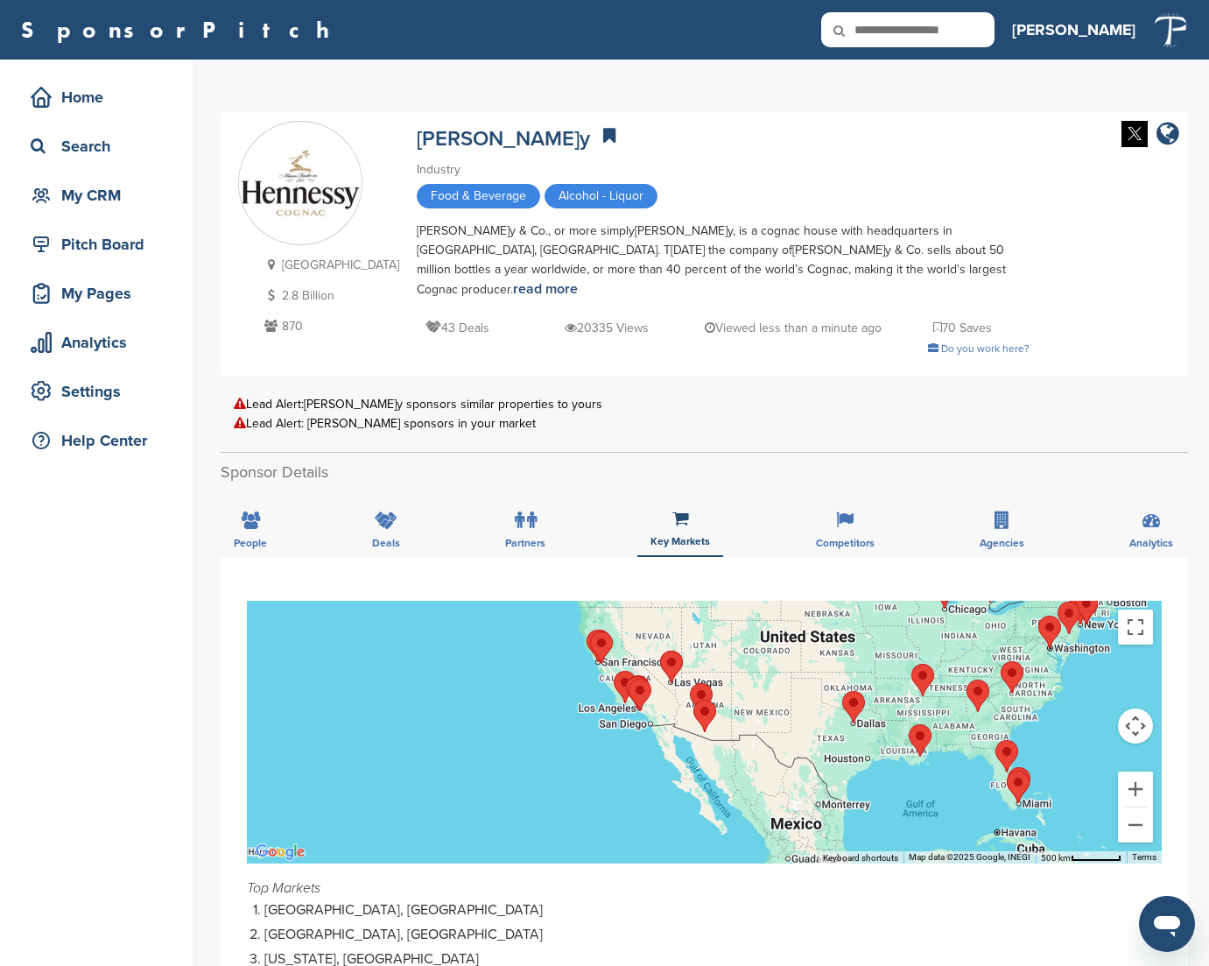
scroll to position [0, 0]
click at [855, 502] on div "Competitors" at bounding box center [845, 524] width 85 height 65
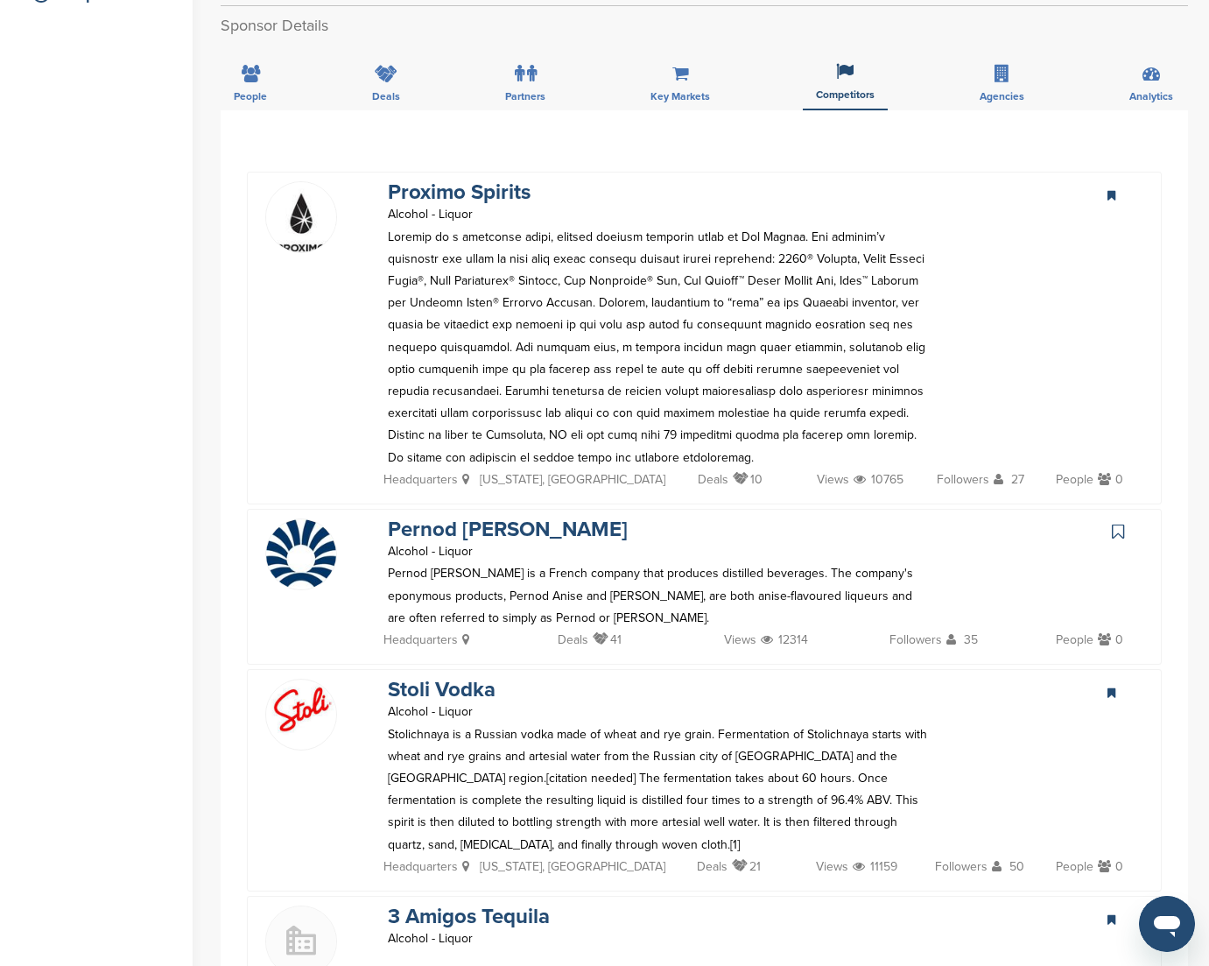
scroll to position [60, 0]
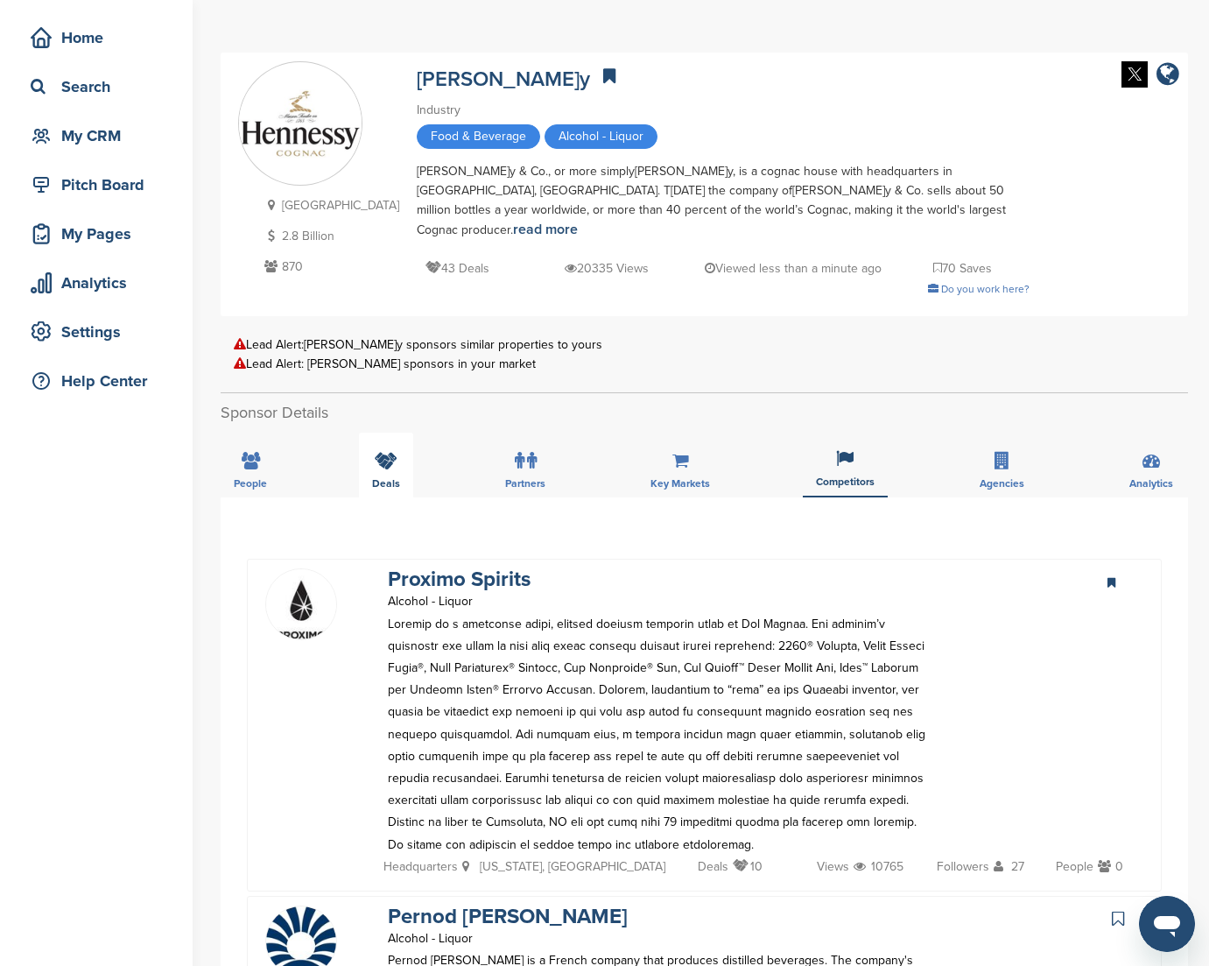
click at [374, 451] on div "Deals" at bounding box center [386, 465] width 54 height 65
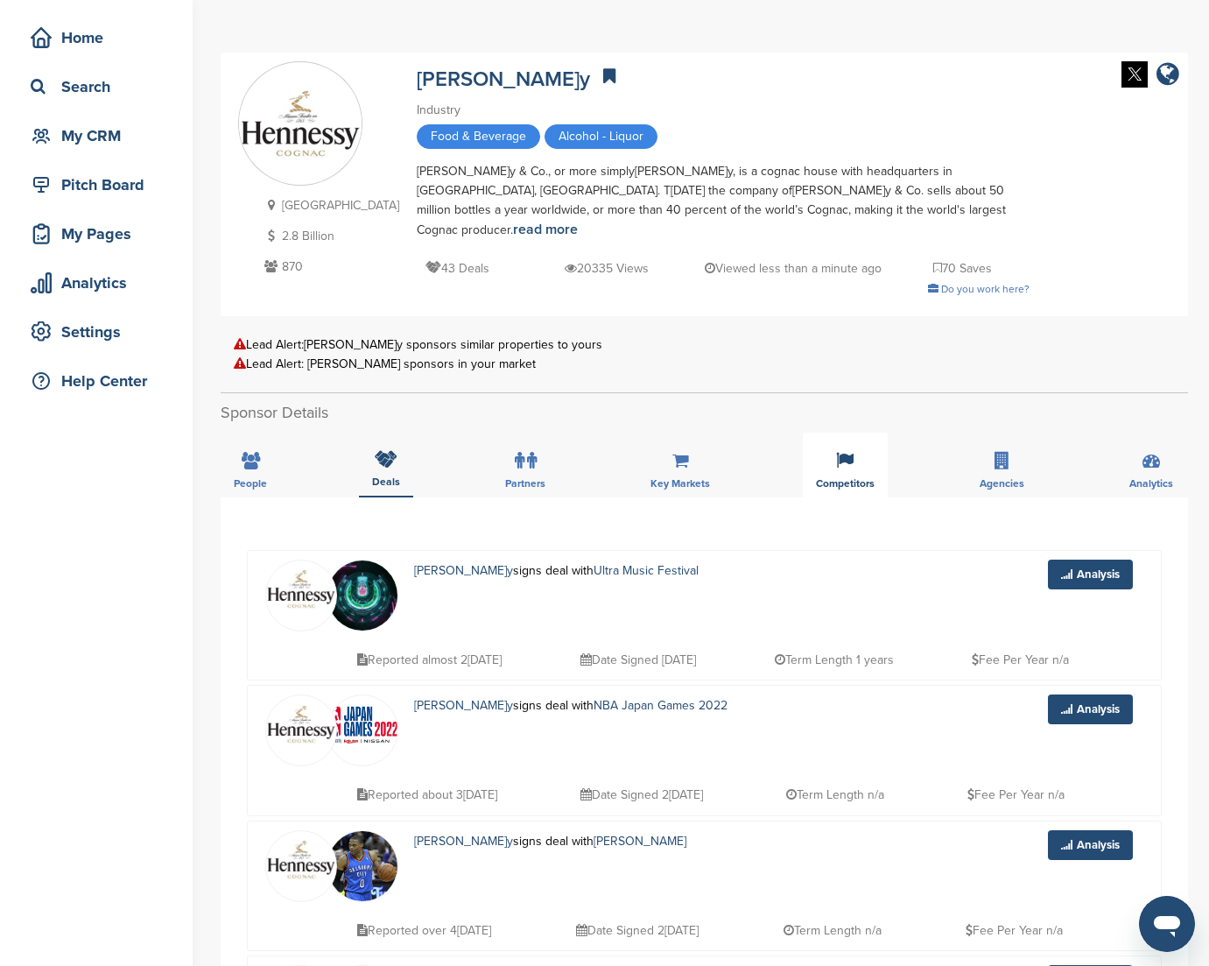
click at [849, 456] on div "Competitors" at bounding box center [845, 465] width 85 height 65
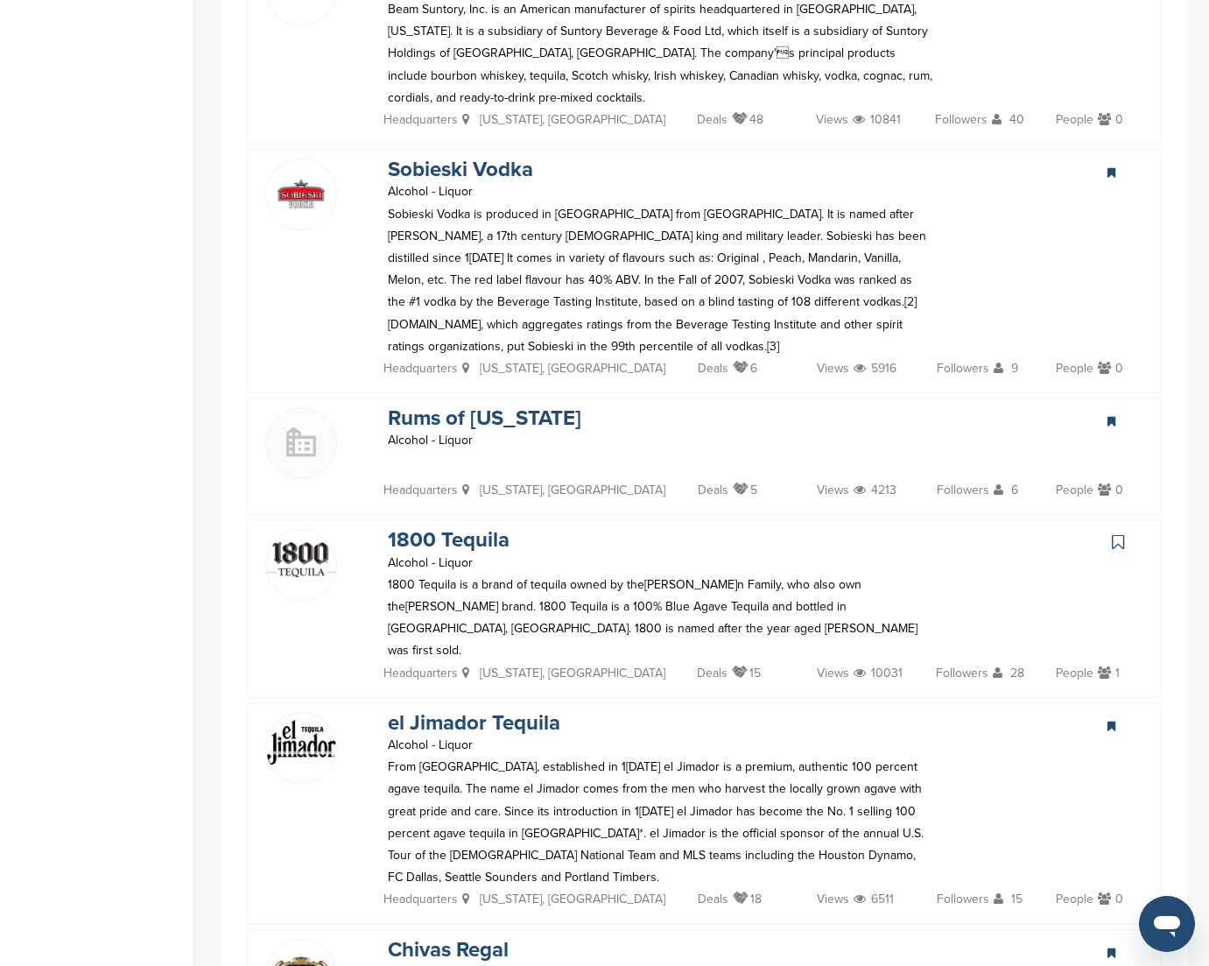
scroll to position [3844, 0]
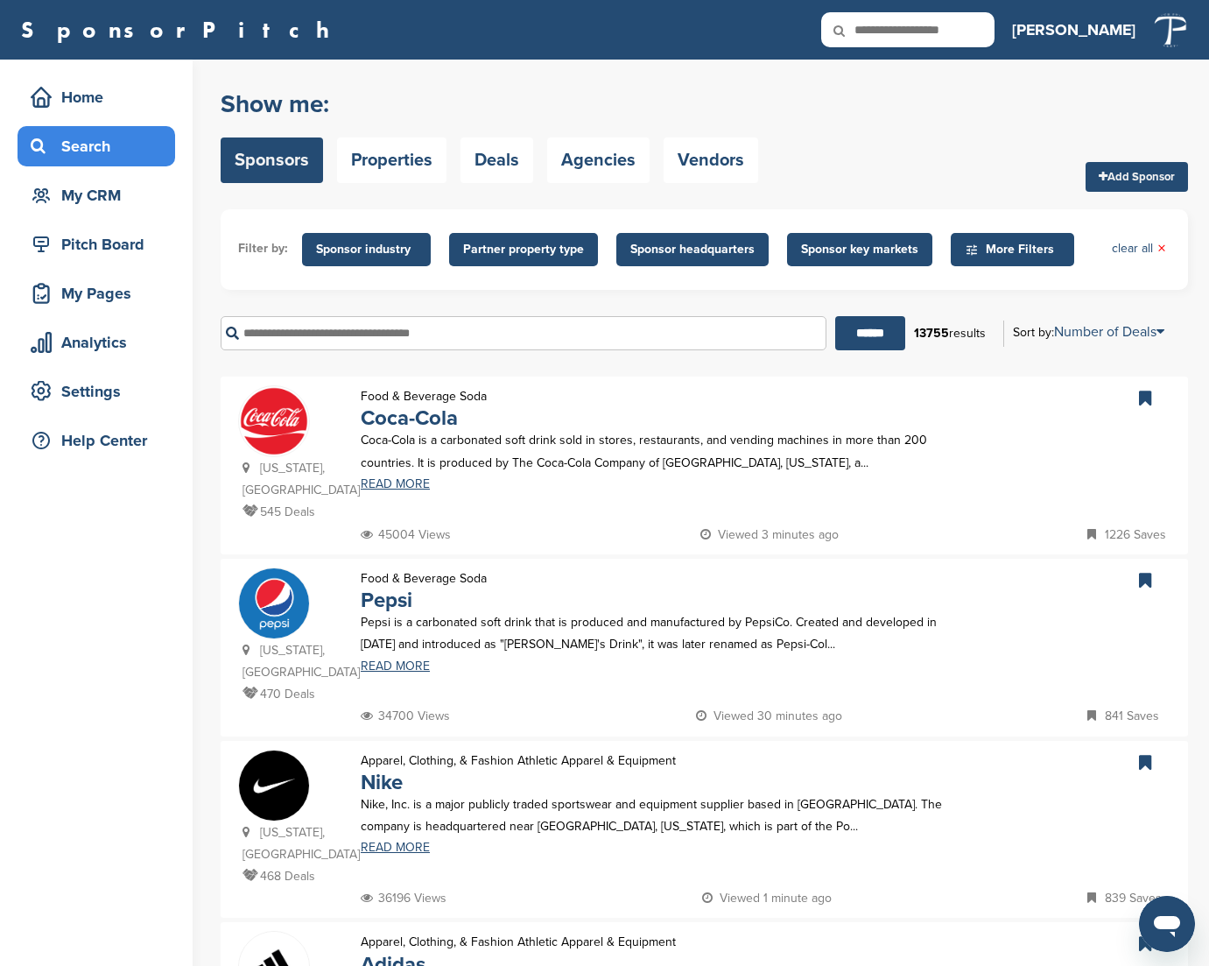
click at [310, 335] on input "text" at bounding box center [524, 333] width 606 height 34
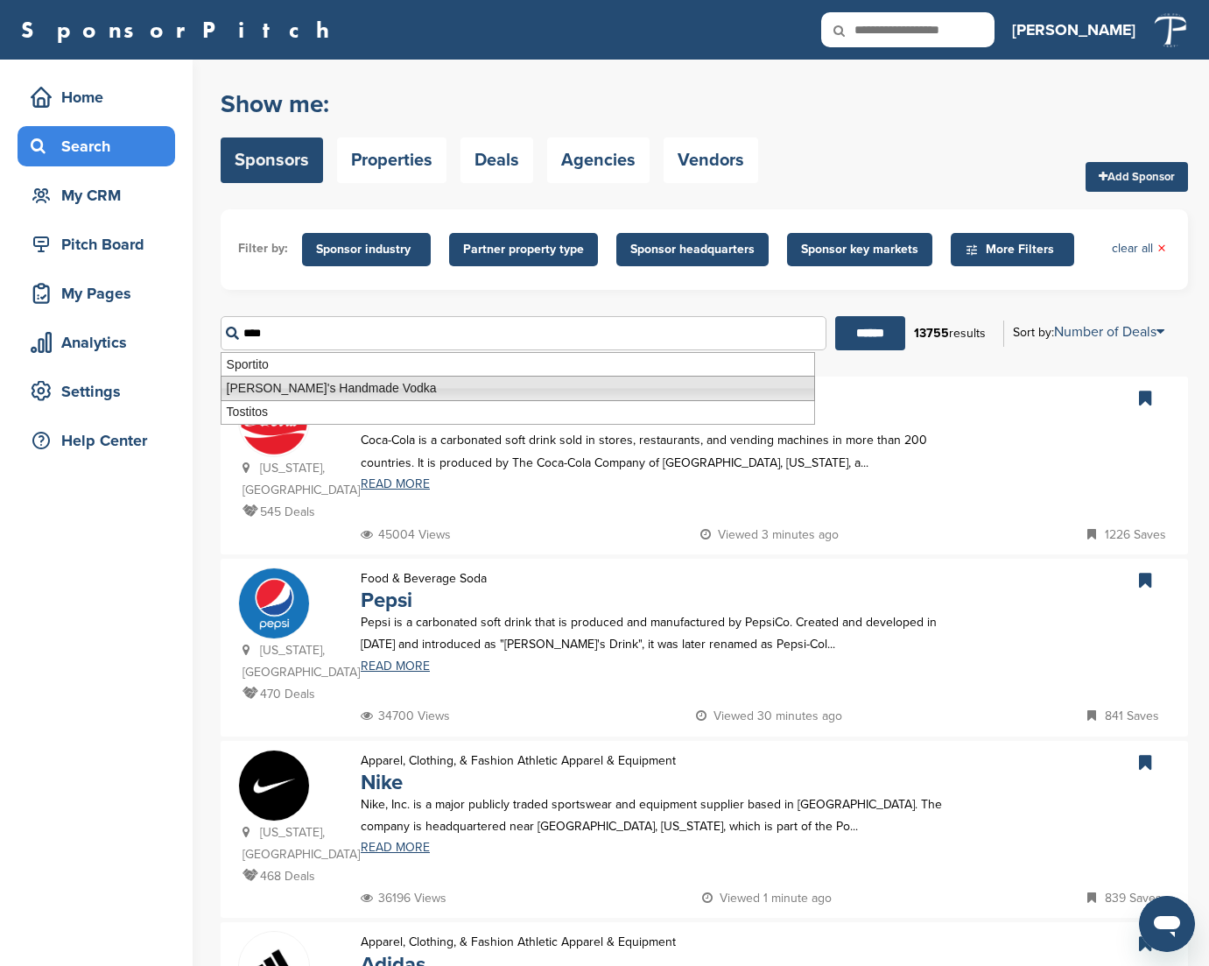
click at [257, 388] on li "Tito's Handmade Vodka" at bounding box center [518, 388] width 595 height 25
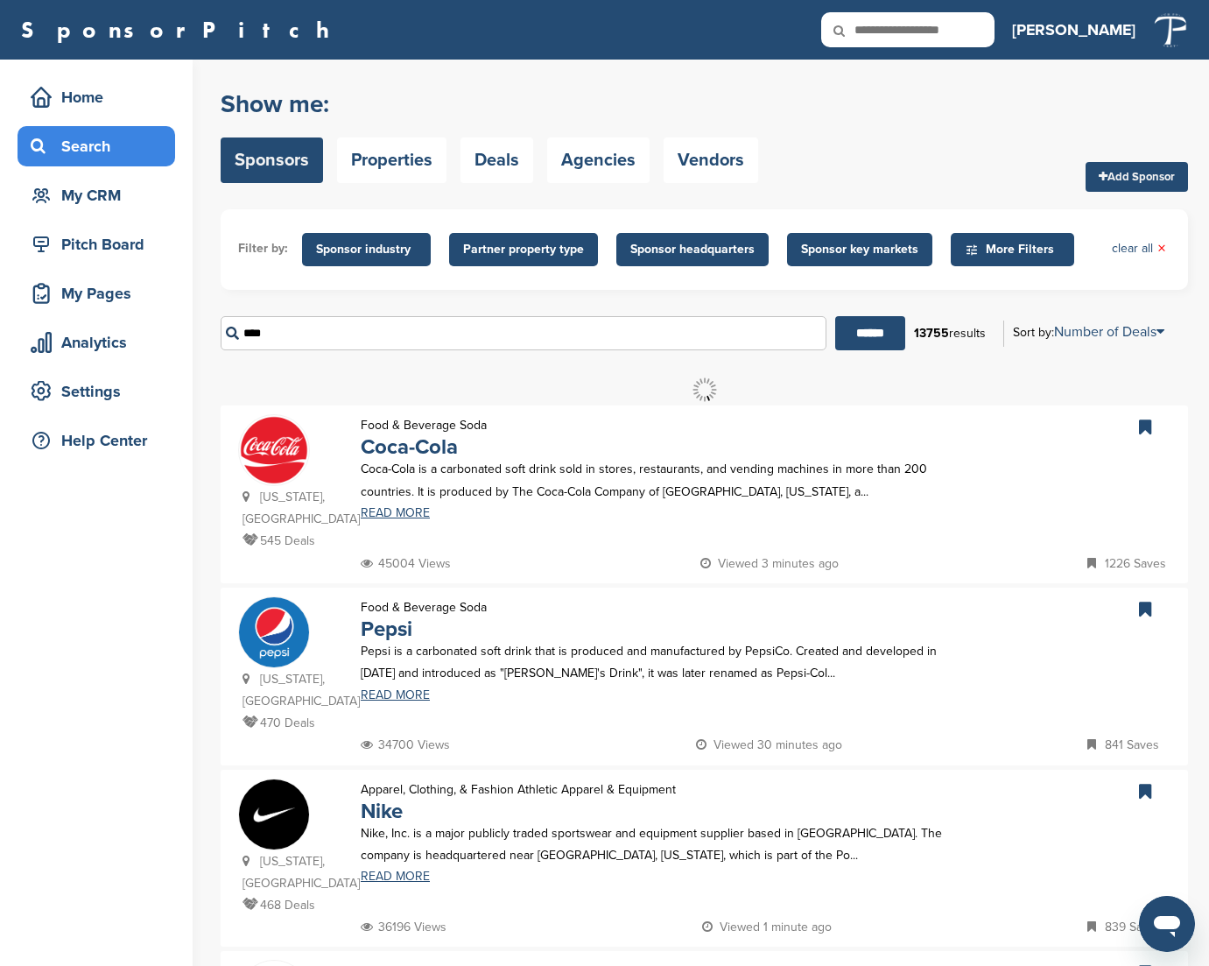
type input "**********"
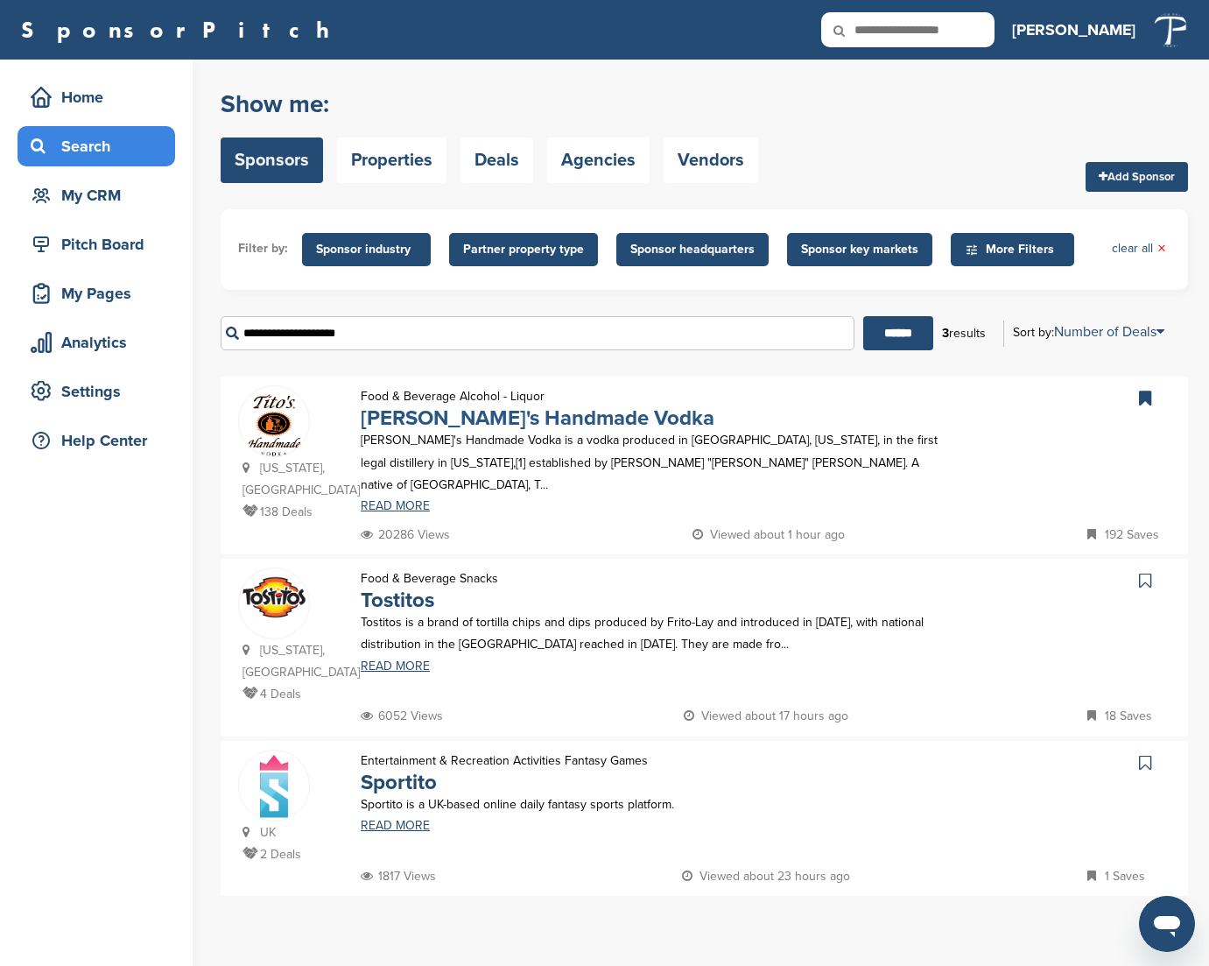
click at [454, 418] on link "Tito's Handmade Vodka" at bounding box center [538, 417] width 354 height 25
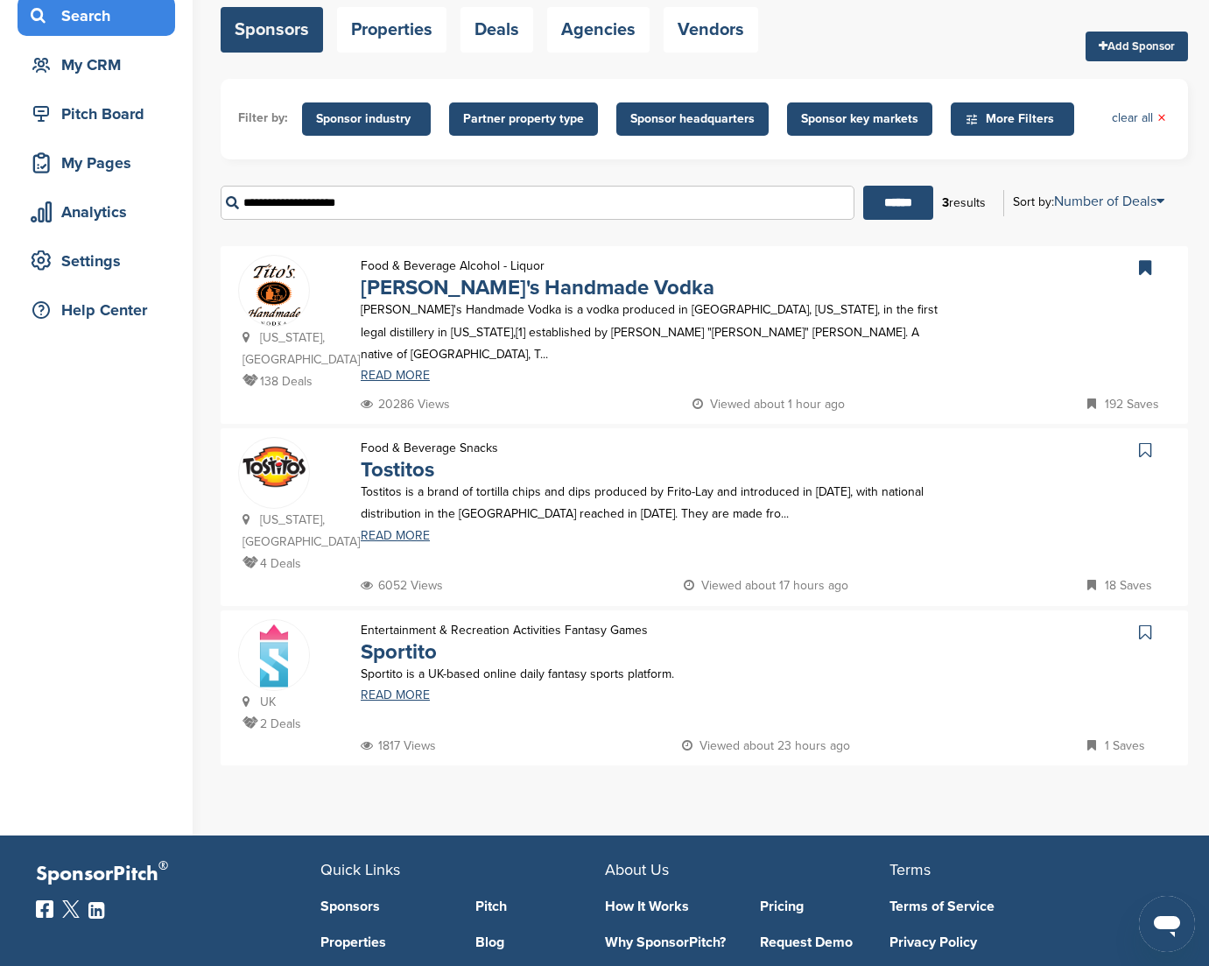
scroll to position [134, 0]
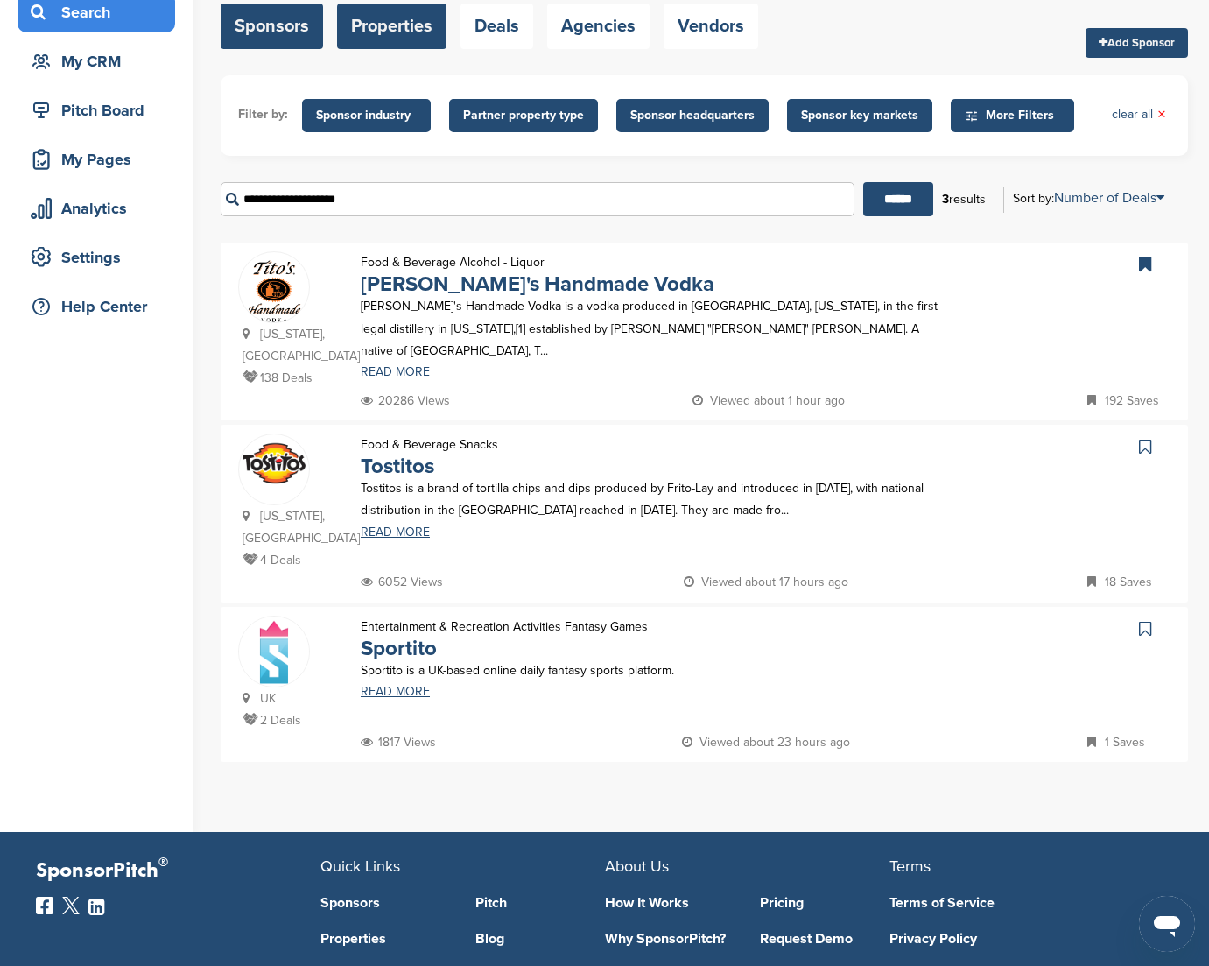
click at [370, 25] on link "Properties" at bounding box center [391, 27] width 109 height 46
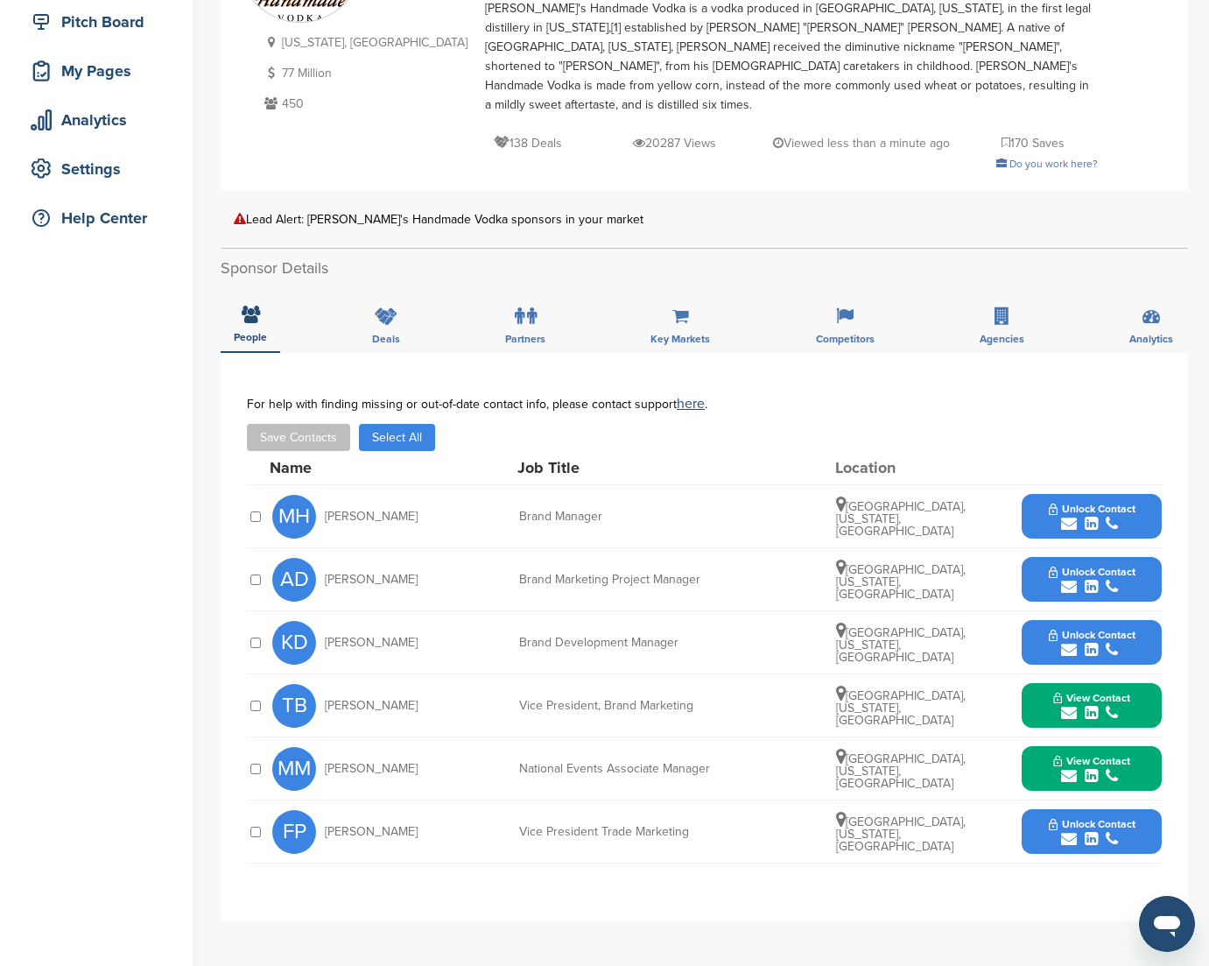
scroll to position [215, 0]
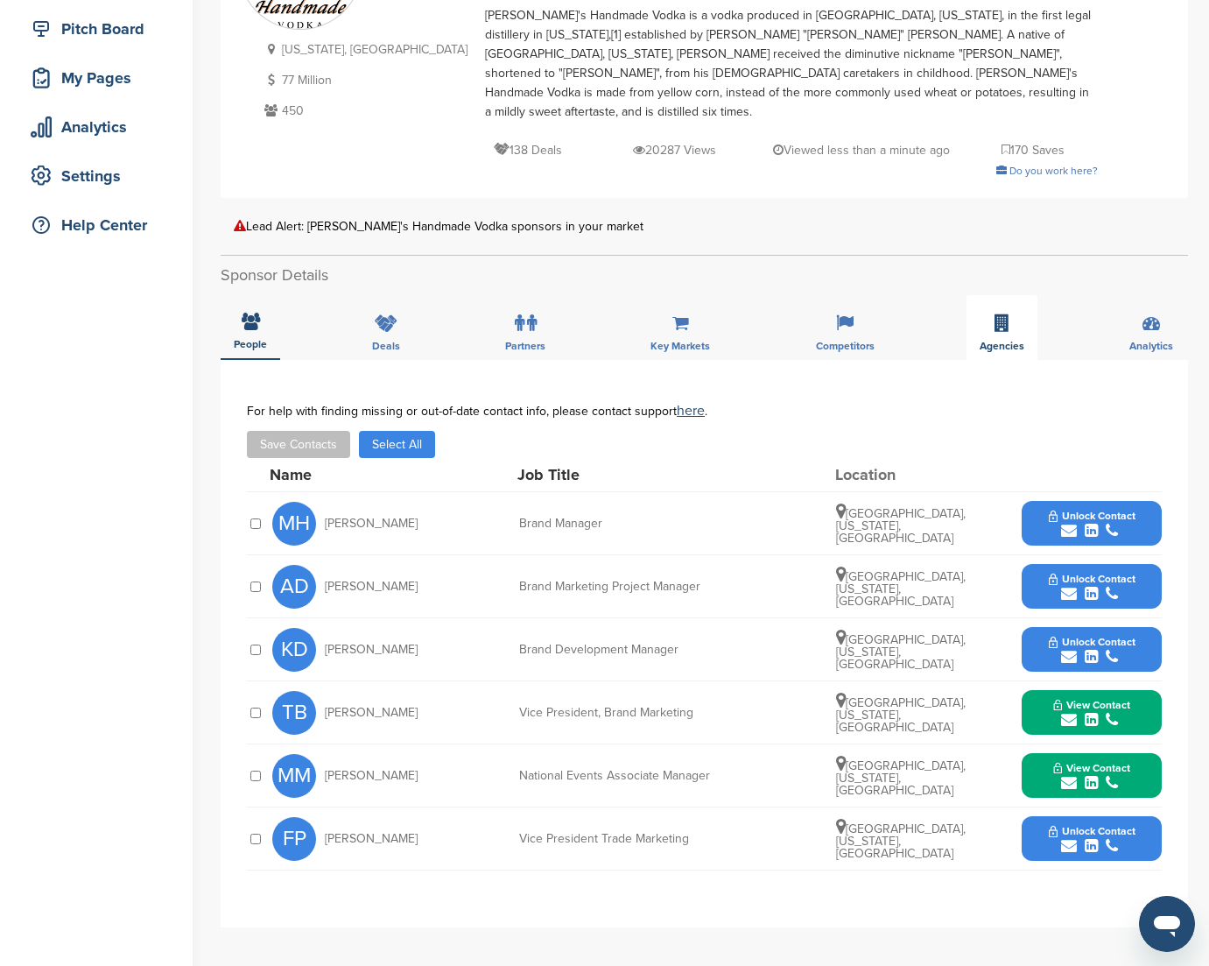
click at [1003, 314] on icon at bounding box center [1002, 323] width 15 height 18
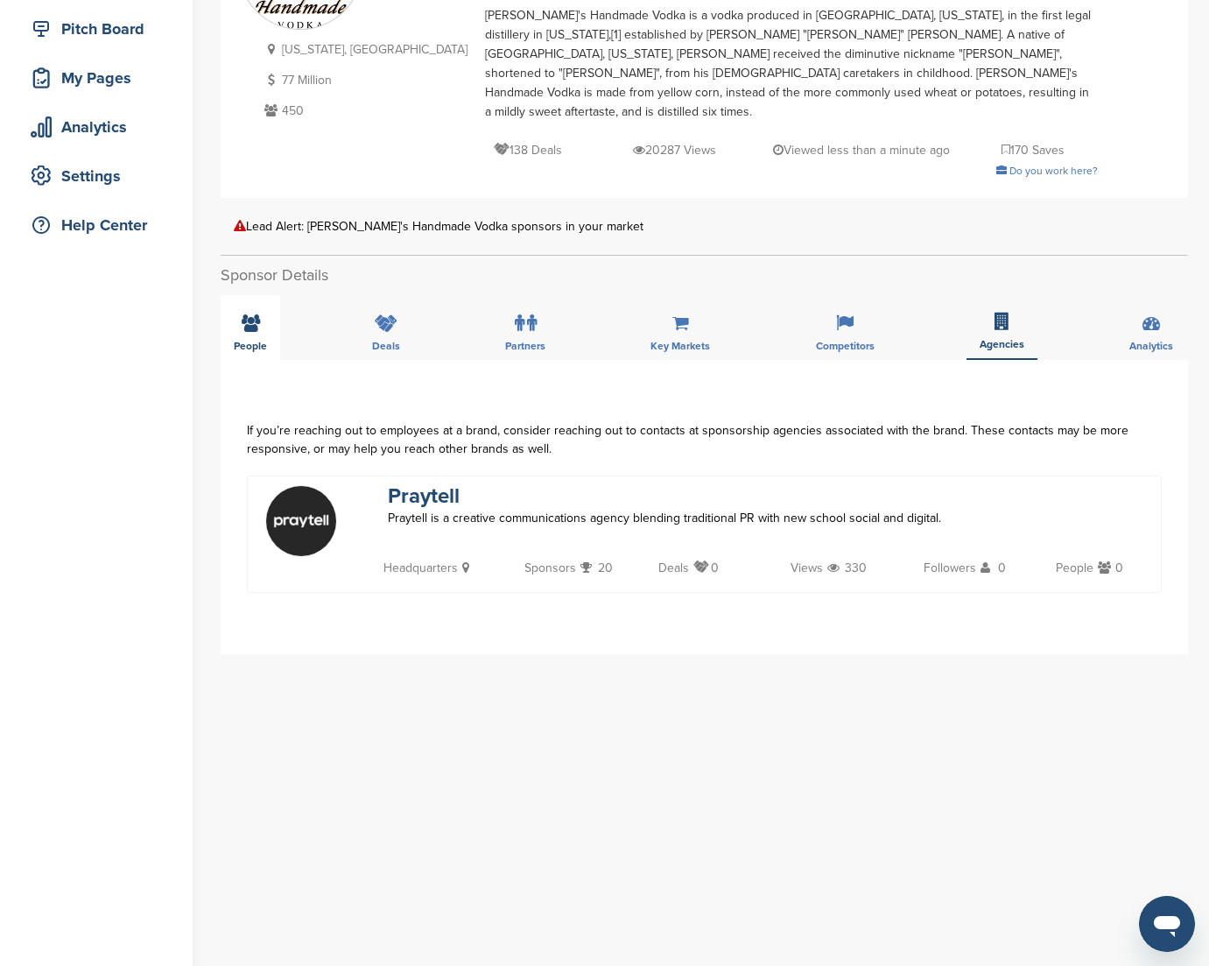
click at [257, 314] on icon at bounding box center [251, 323] width 18 height 18
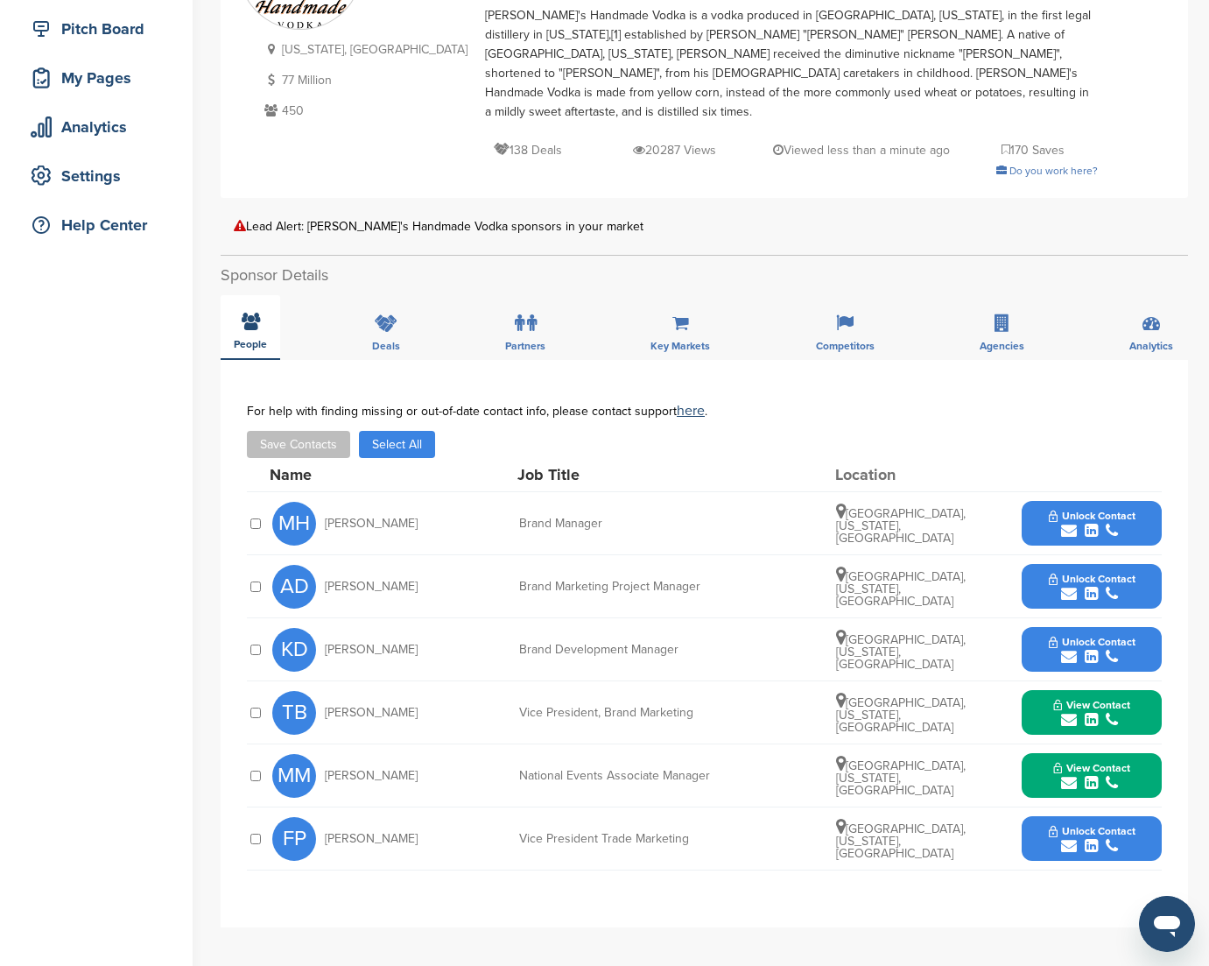
scroll to position [208, 1]
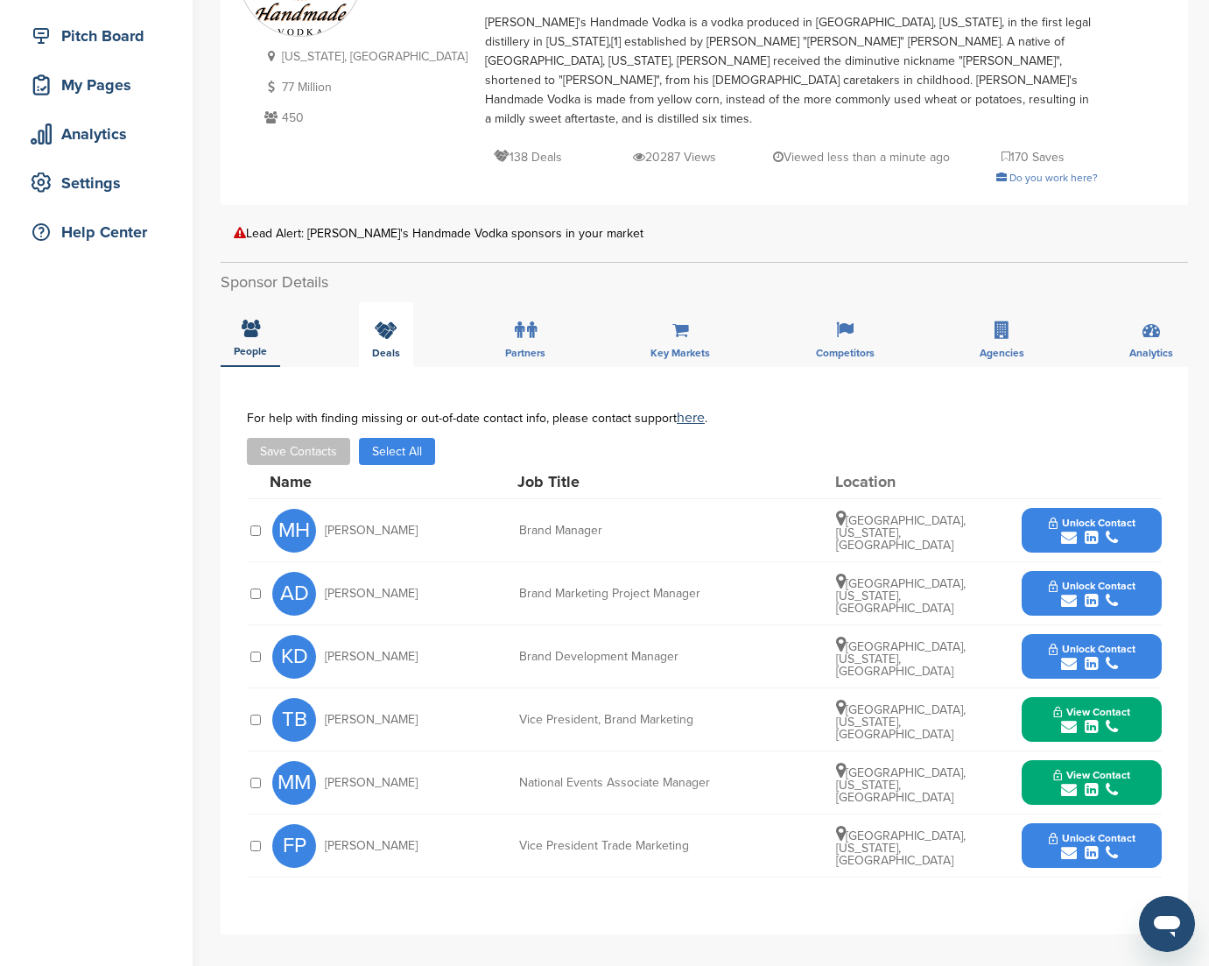
click at [382, 321] on icon at bounding box center [386, 330] width 23 height 18
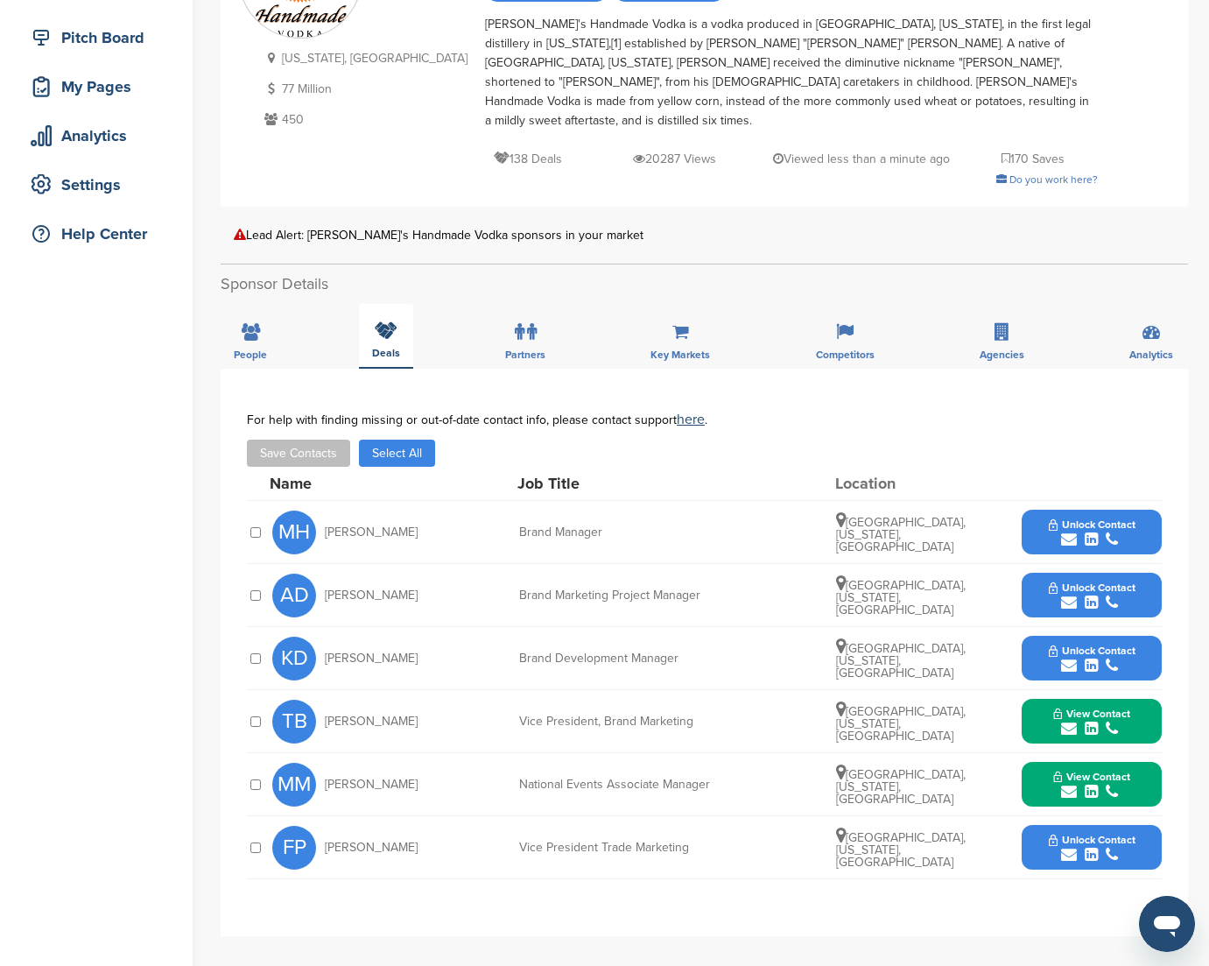
scroll to position [207, 0]
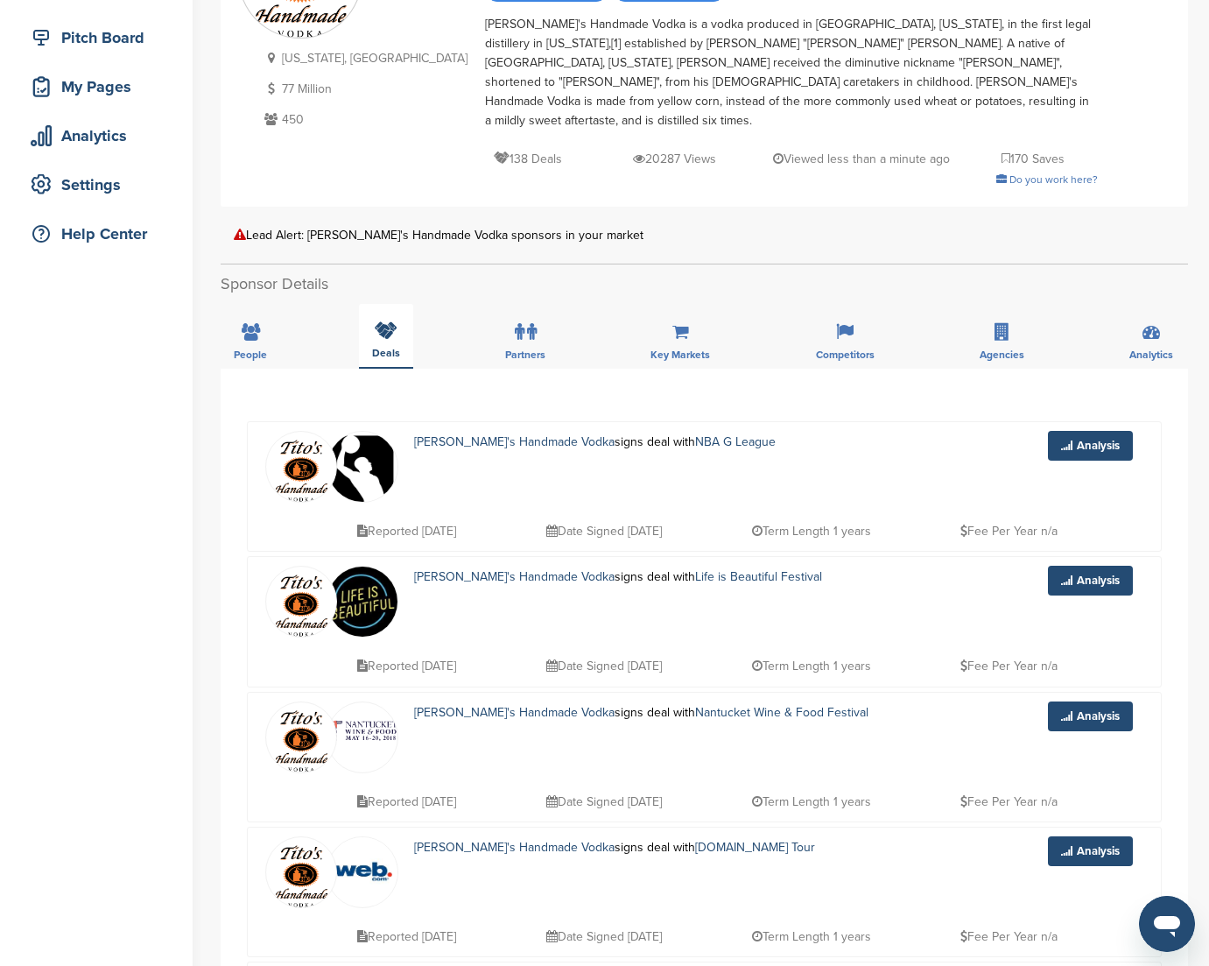
click at [395, 324] on div "Deals" at bounding box center [386, 336] width 54 height 65
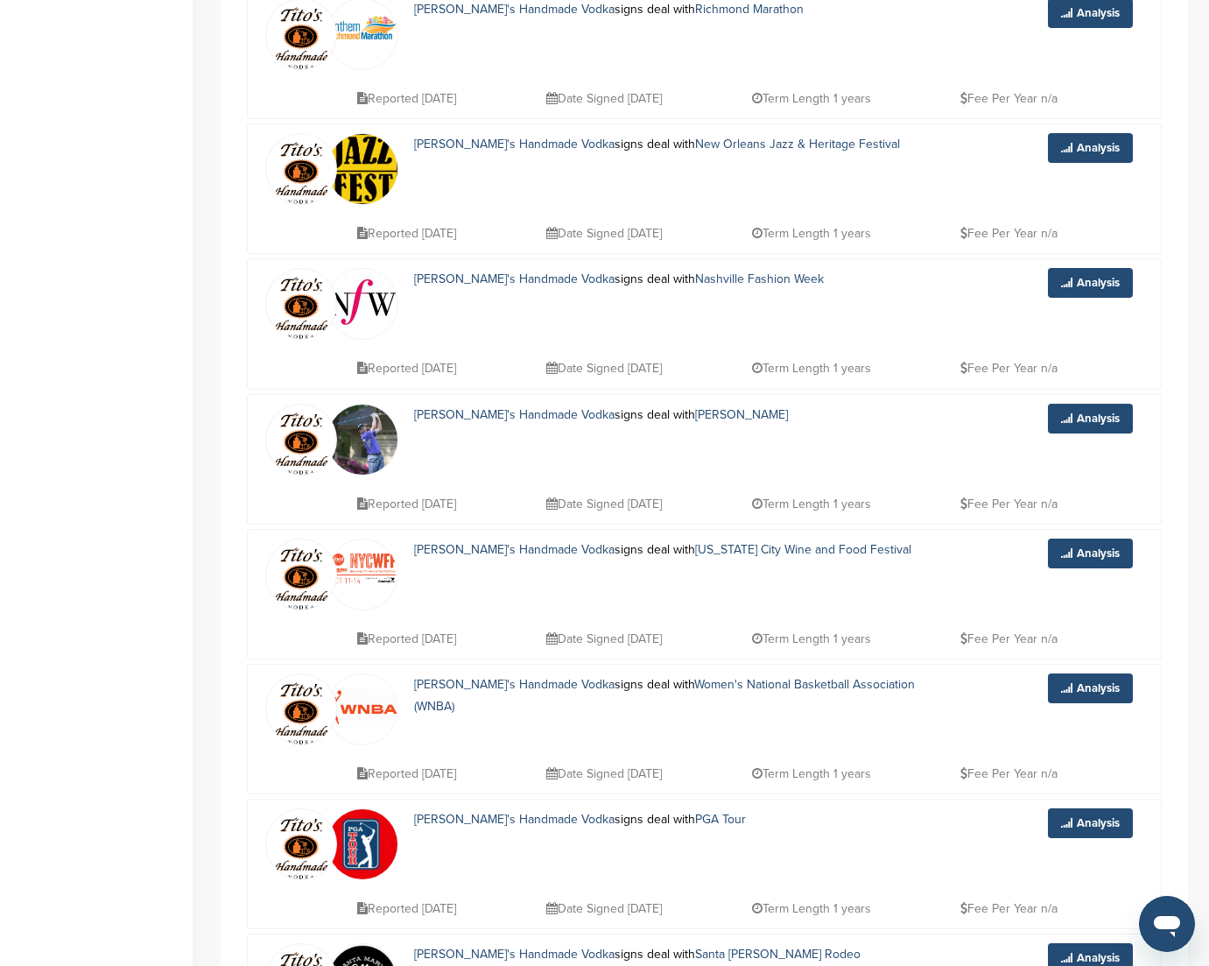
scroll to position [0, 0]
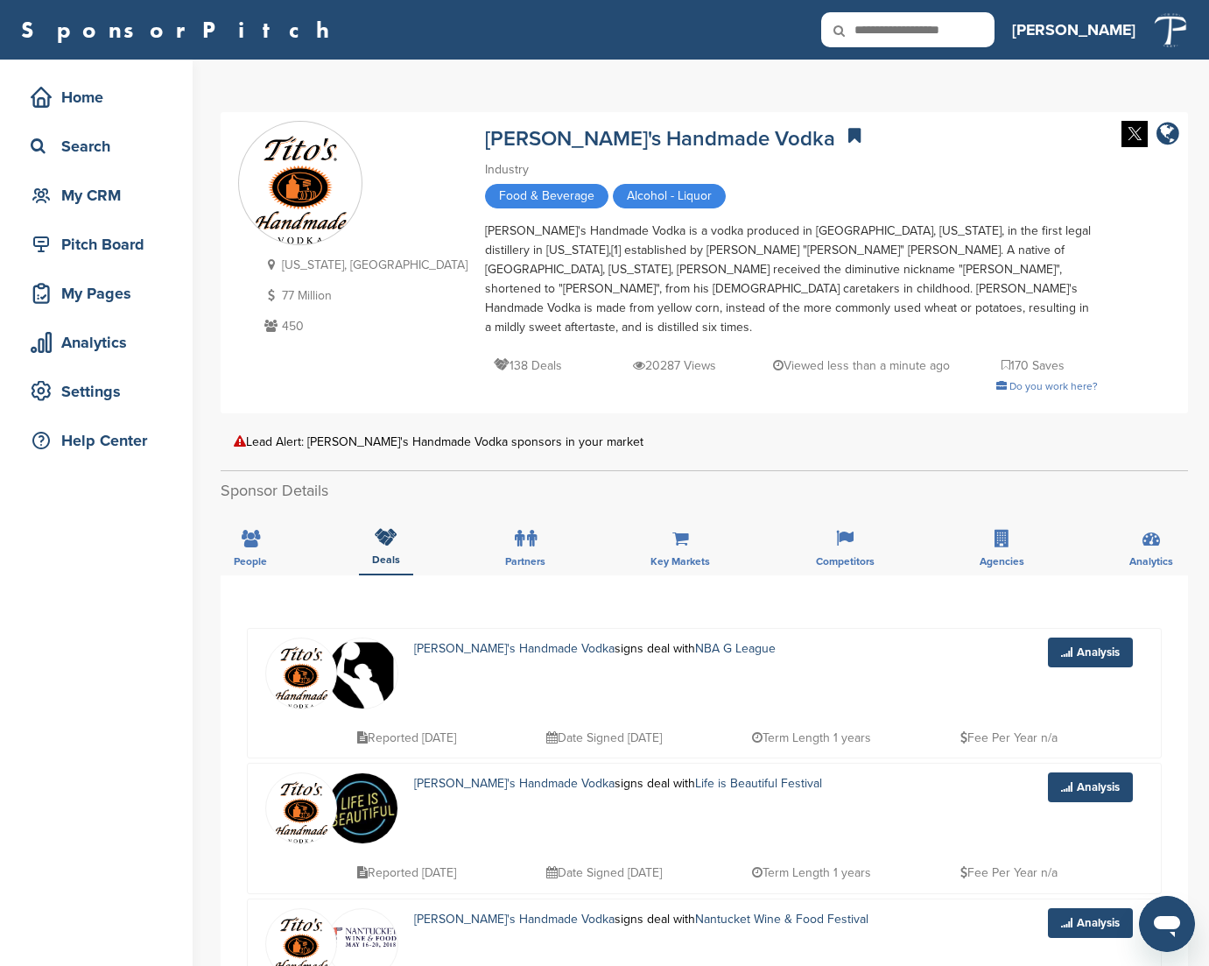
click at [881, 26] on icon at bounding box center [851, 30] width 60 height 37
click at [881, 36] on icon at bounding box center [851, 30] width 60 height 37
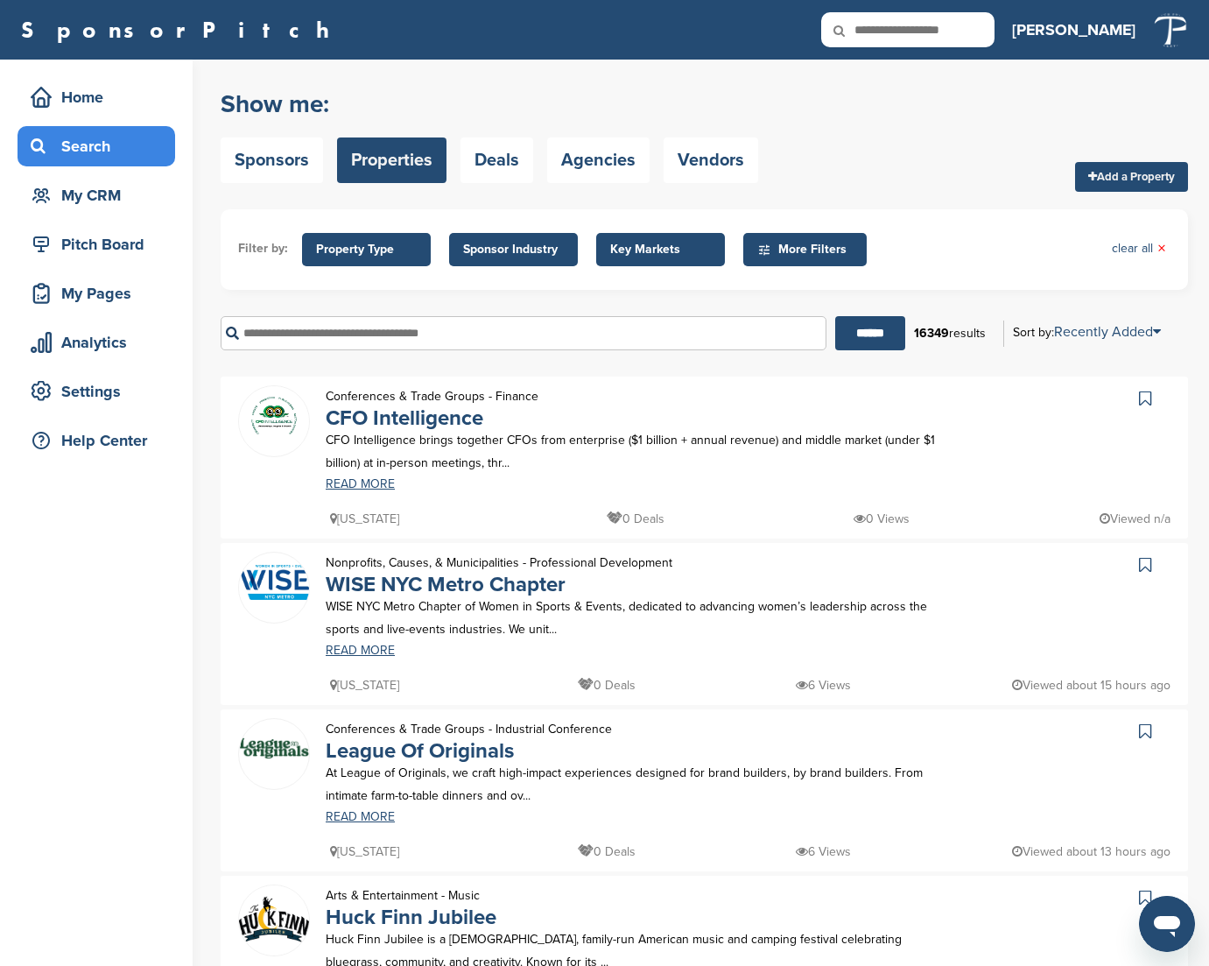
click at [262, 342] on input "text" at bounding box center [524, 333] width 606 height 34
click at [863, 334] on input "******" at bounding box center [870, 333] width 70 height 34
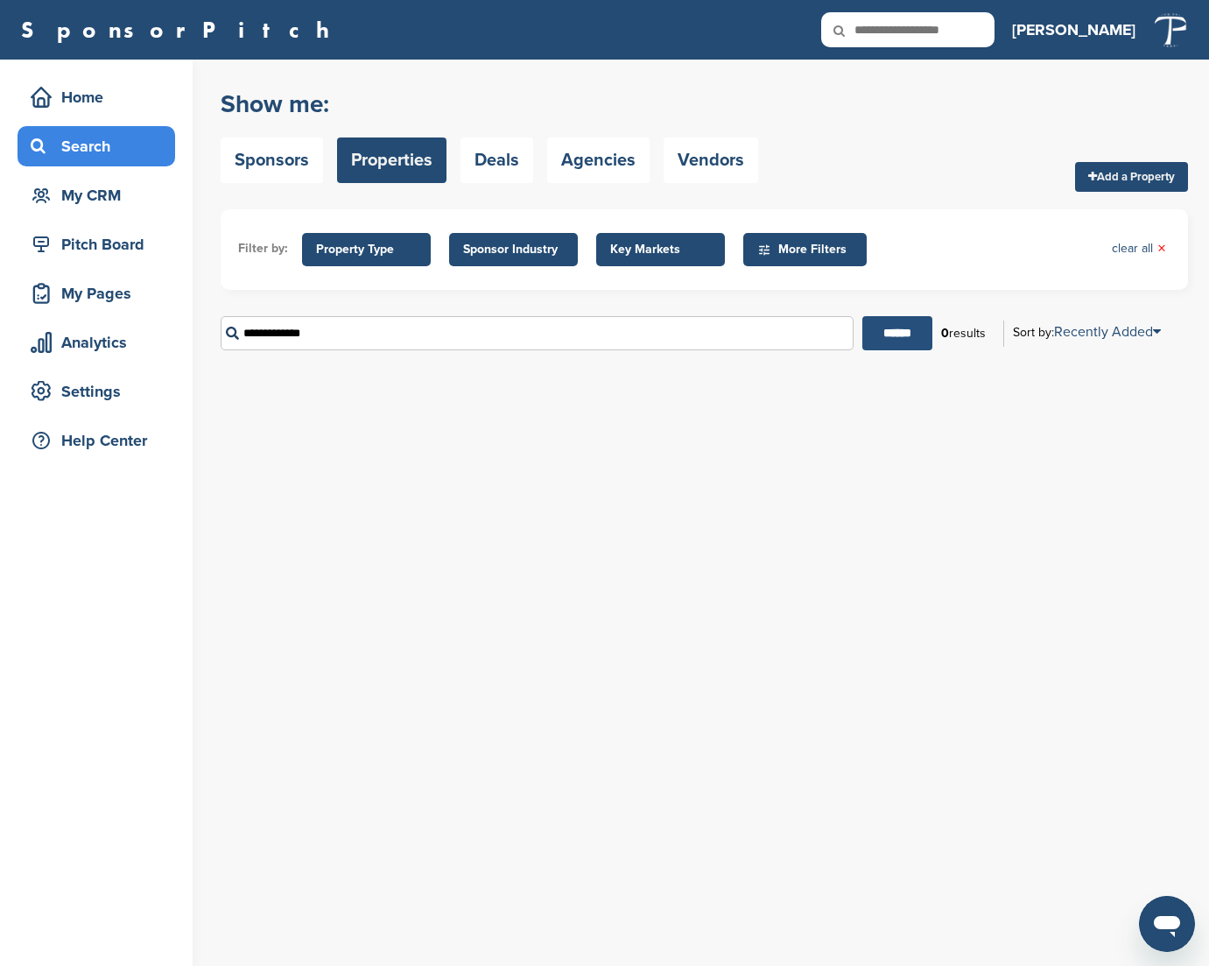
click at [908, 337] on input "******" at bounding box center [898, 333] width 70 height 34
drag, startPoint x: 347, startPoint y: 336, endPoint x: 180, endPoint y: 342, distance: 167.3
click at [180, 342] on div "Home Search My CRM Pitch Board My Pages Analytics Settings Help Center Show me:…" at bounding box center [604, 513] width 1209 height 906
type input "*"
